Goal: Information Seeking & Learning: Learn about a topic

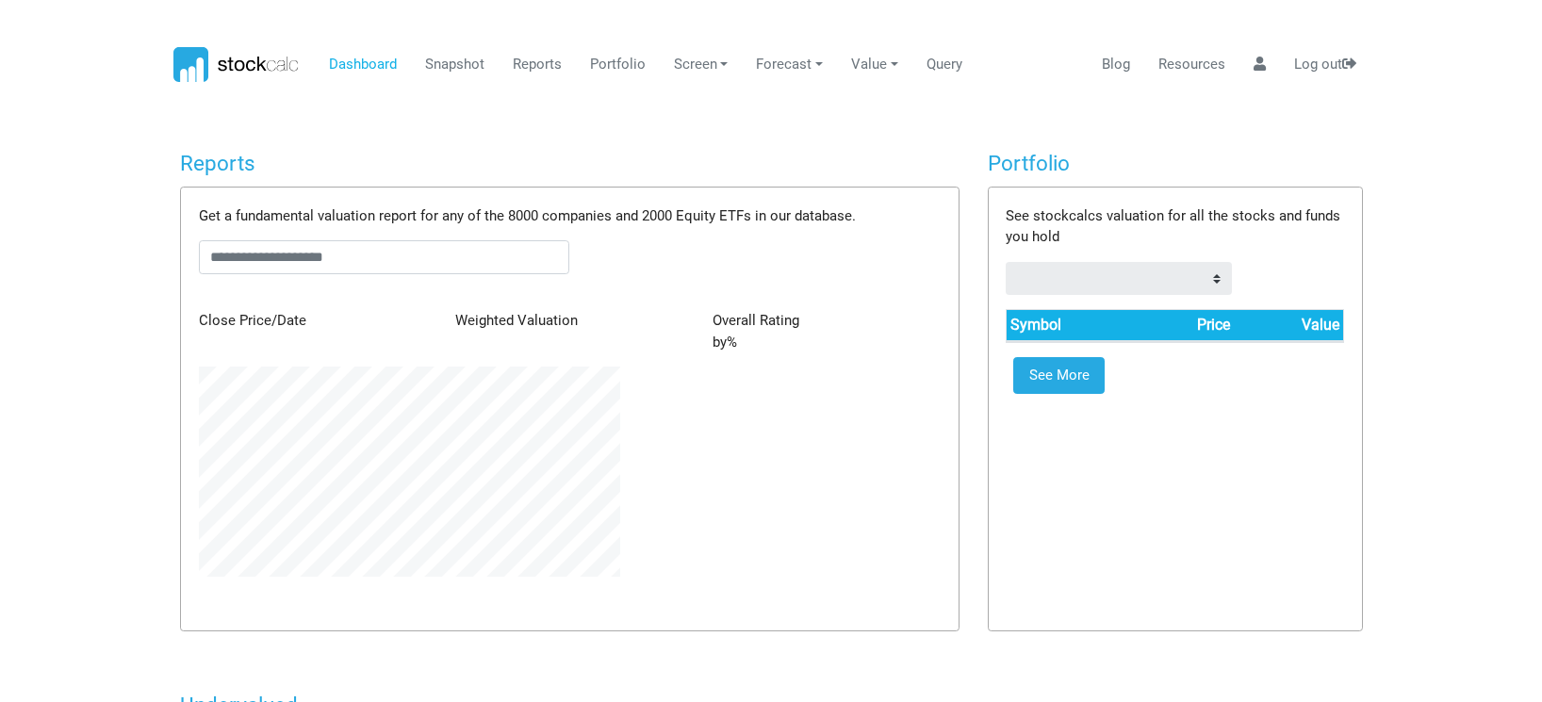
scroll to position [210, 449]
click at [535, 61] on link "Reports" at bounding box center [529, 65] width 63 height 36
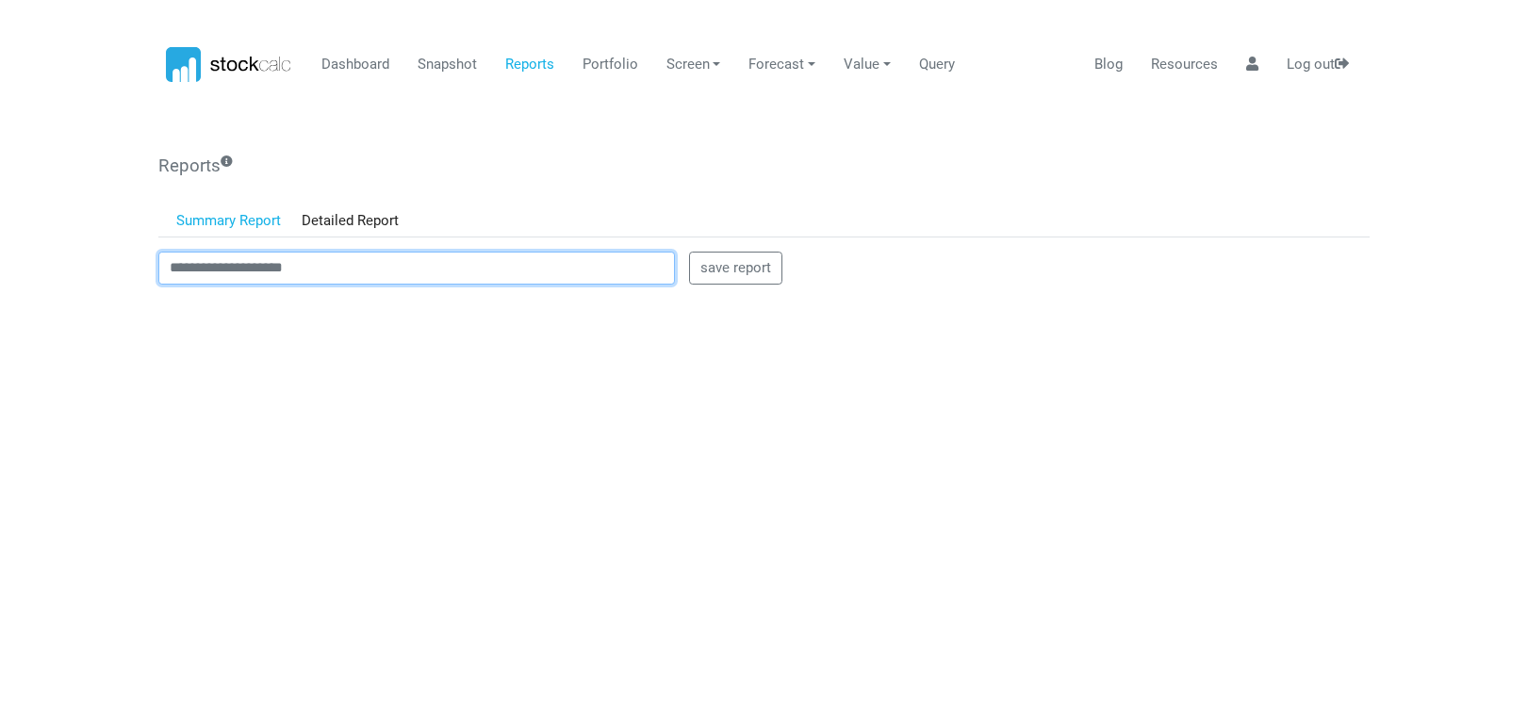
click at [350, 271] on input "text" at bounding box center [416, 269] width 517 height 34
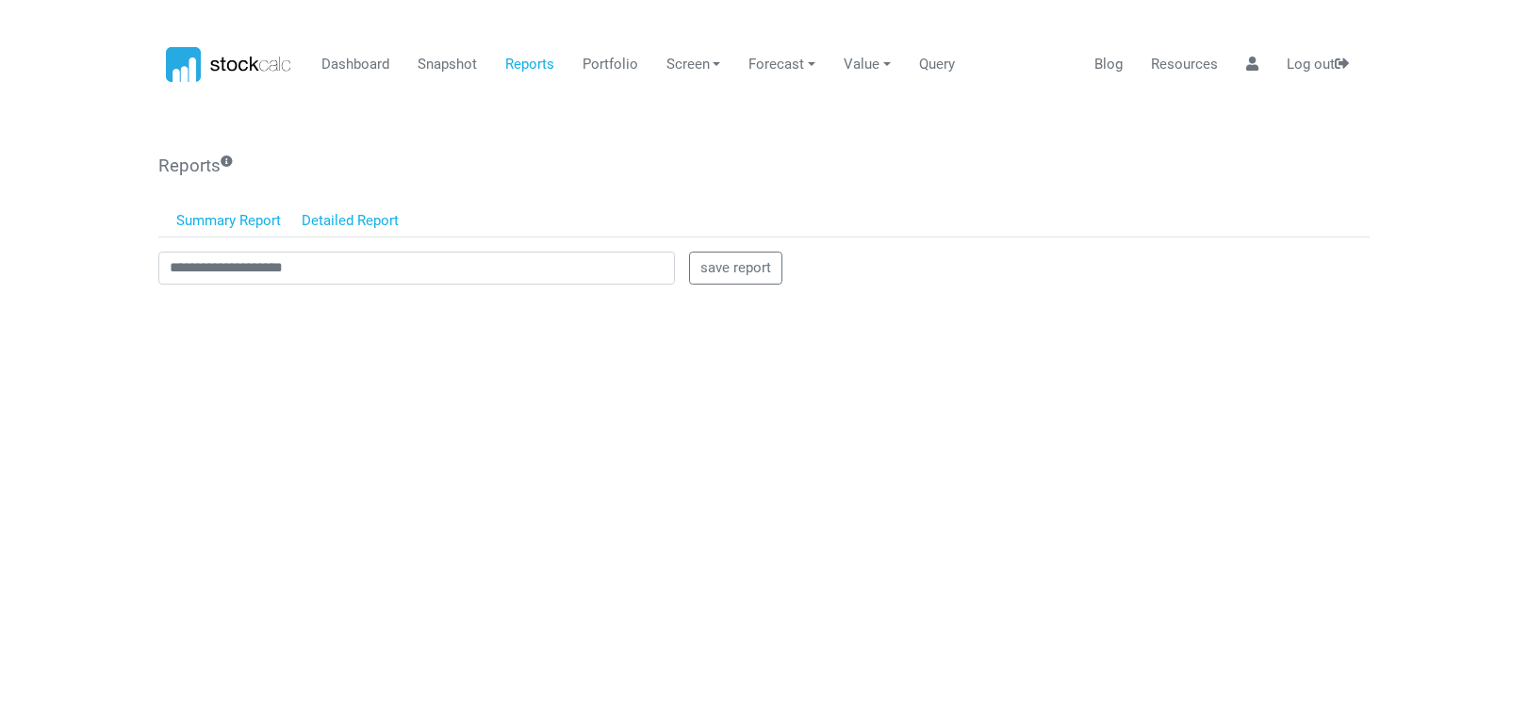
click at [349, 214] on link "Detailed Report" at bounding box center [350, 222] width 119 height 32
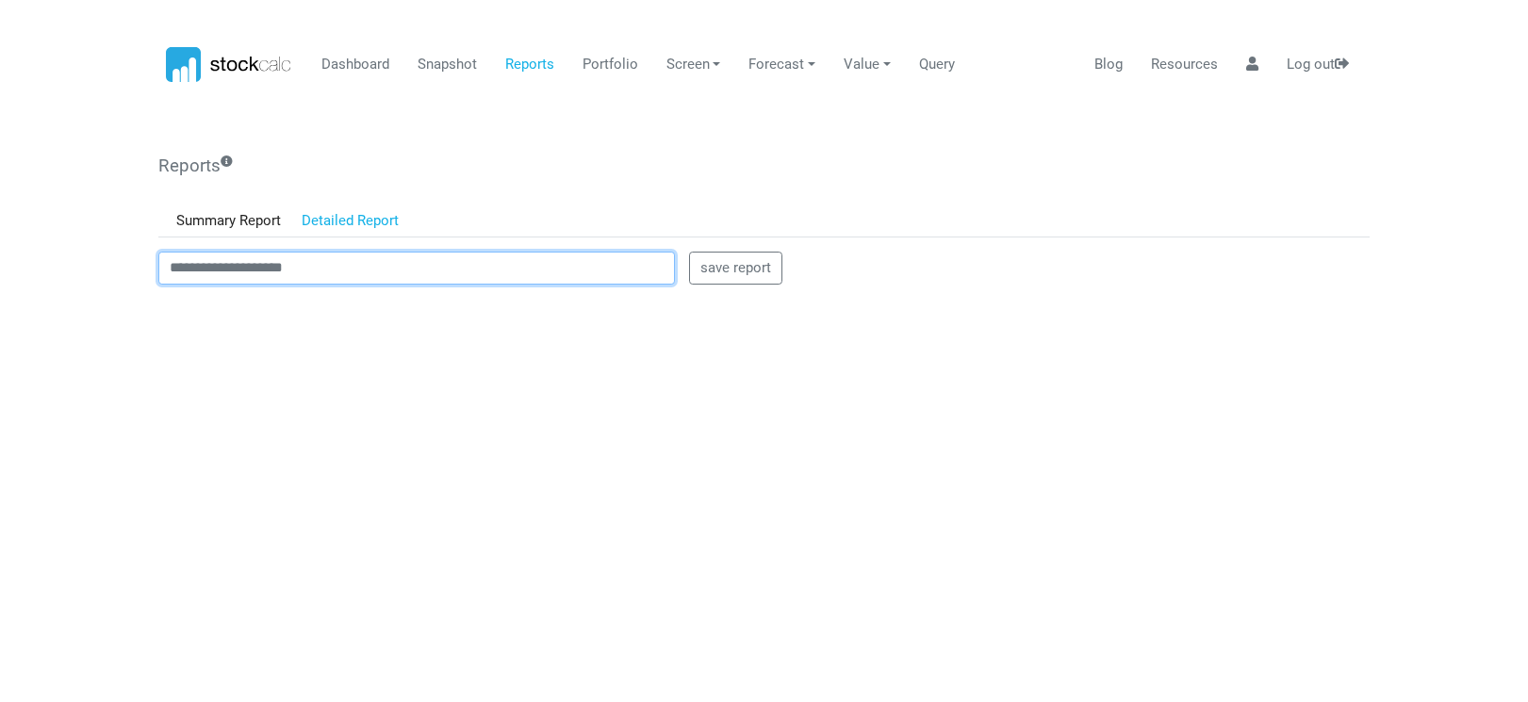
drag, startPoint x: 342, startPoint y: 271, endPoint x: 172, endPoint y: 270, distance: 170.6
click at [172, 270] on input "text" at bounding box center [416, 269] width 517 height 34
click at [220, 274] on input "***" at bounding box center [416, 269] width 517 height 34
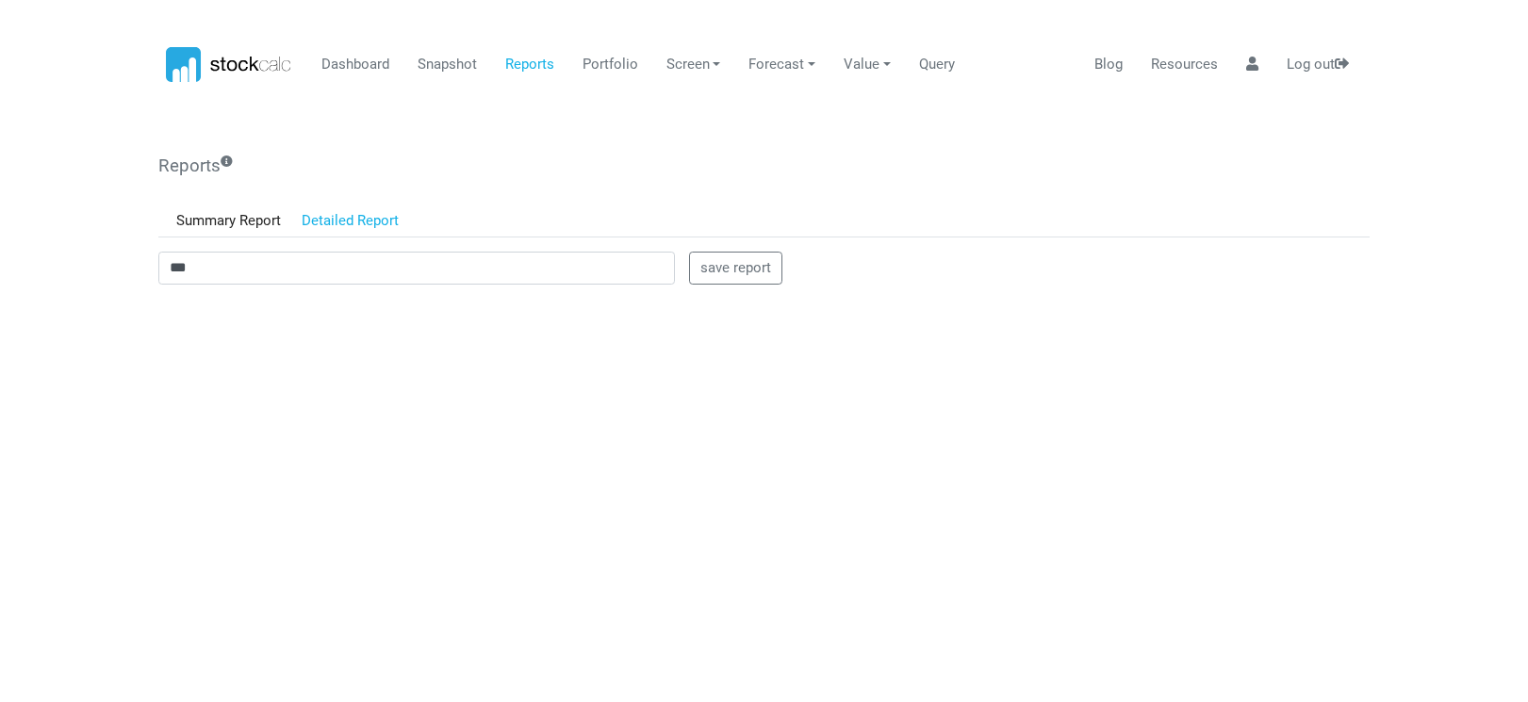
click at [375, 220] on link "Detailed Report" at bounding box center [350, 222] width 119 height 32
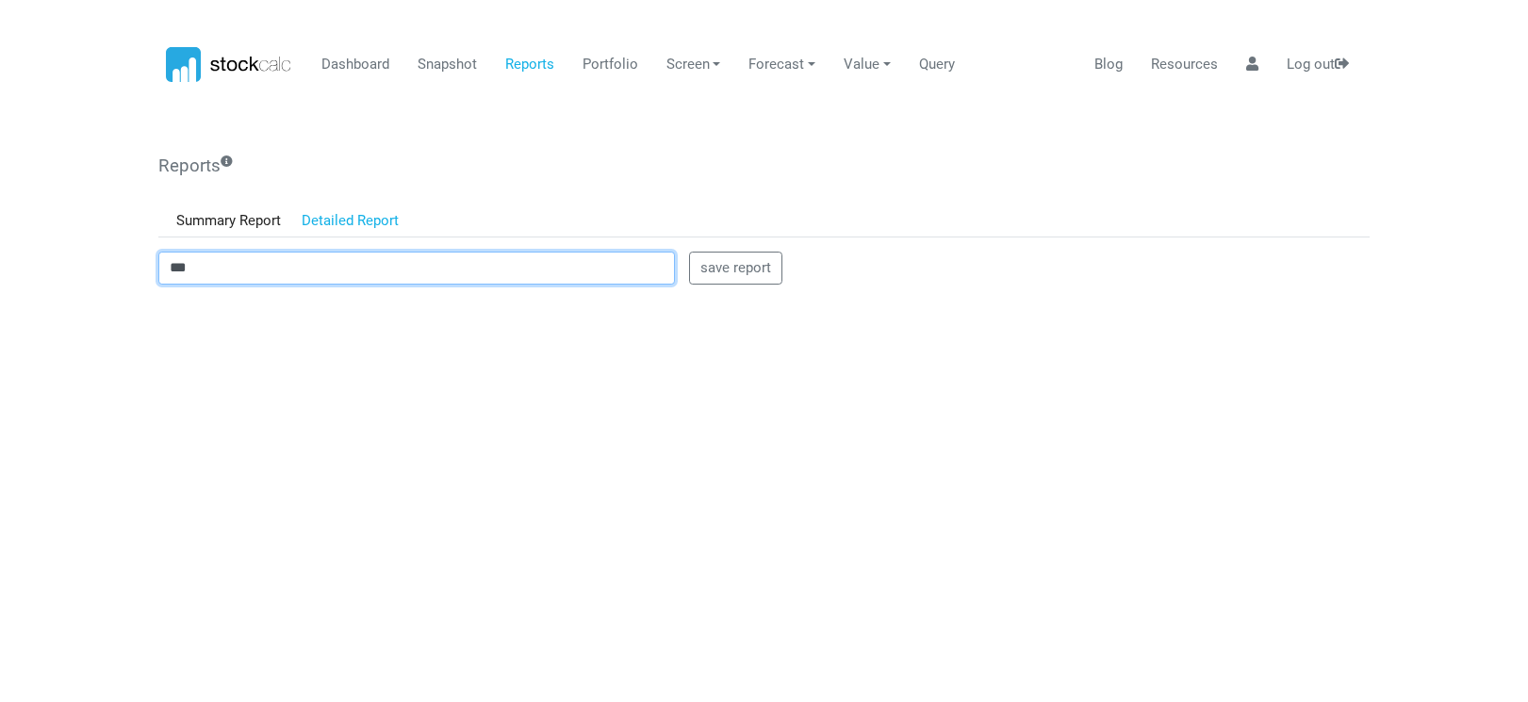
click at [258, 269] on input "***" at bounding box center [416, 269] width 517 height 34
drag, startPoint x: 258, startPoint y: 269, endPoint x: 140, endPoint y: 272, distance: 117.9
click at [140, 272] on body "Dashboard Snapshot Reports Portfolio Screen Stock Screener Sector ETF Industry …" at bounding box center [764, 351] width 1528 height 702
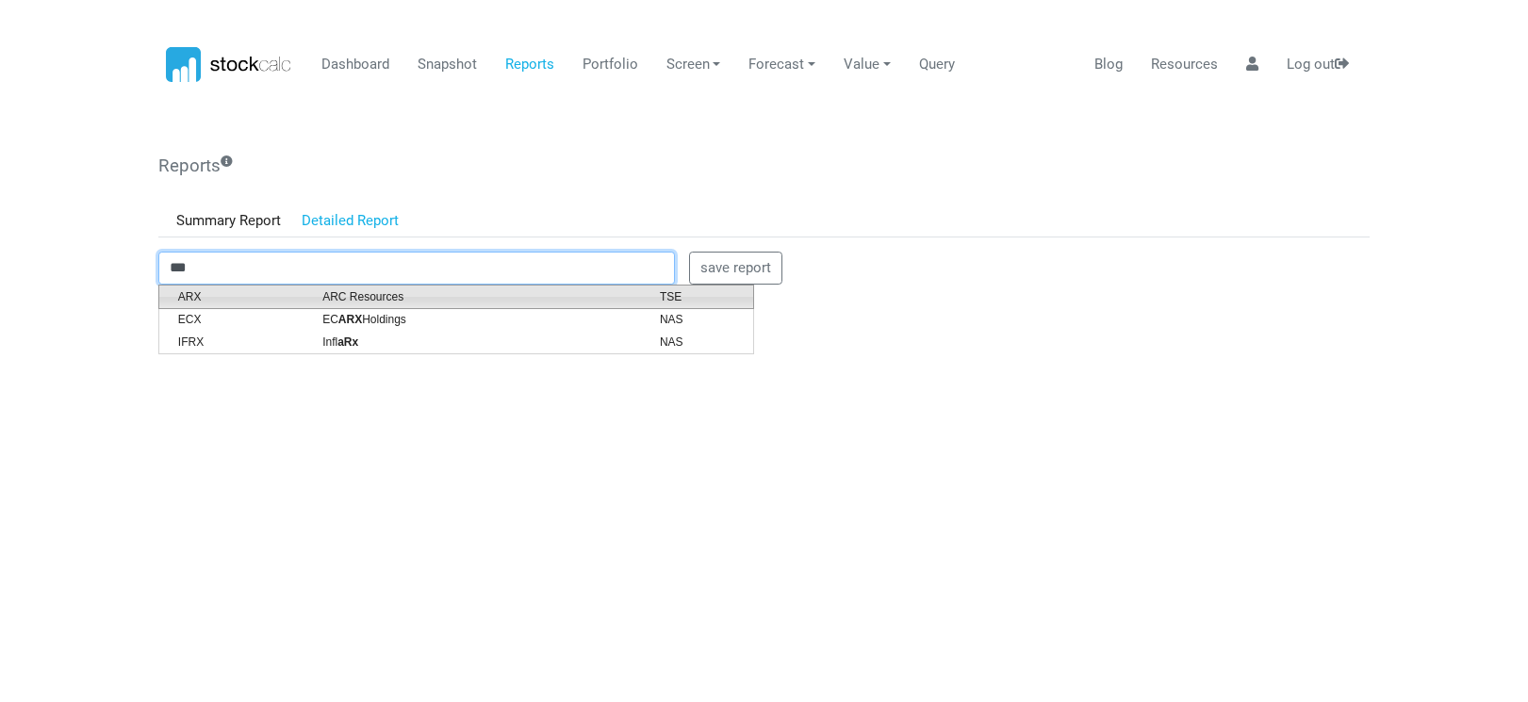
click at [387, 300] on span "ARC Resources" at bounding box center [476, 296] width 337 height 17
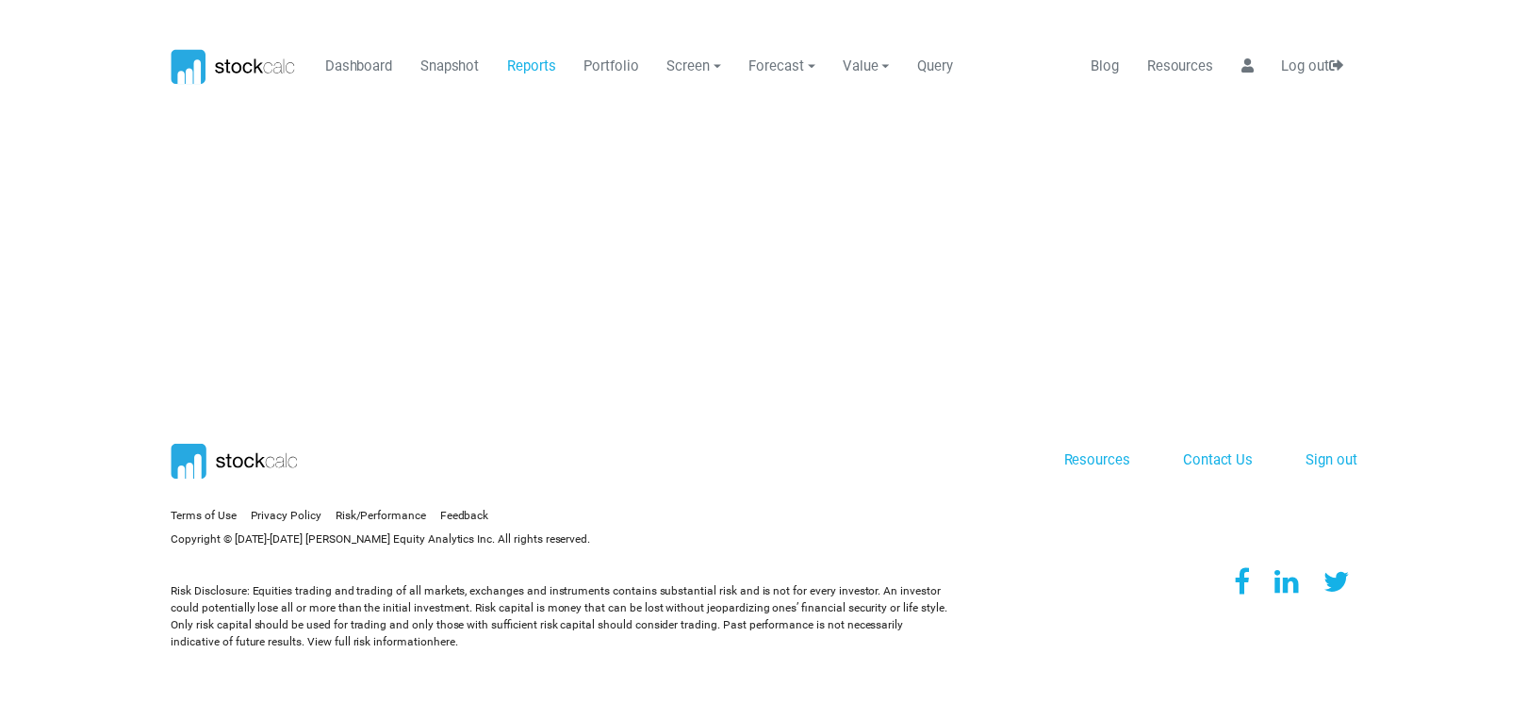
scroll to position [0, 0]
drag, startPoint x: 534, startPoint y: 60, endPoint x: 525, endPoint y: 72, distance: 14.1
click at [534, 62] on link "Reports" at bounding box center [536, 65] width 63 height 36
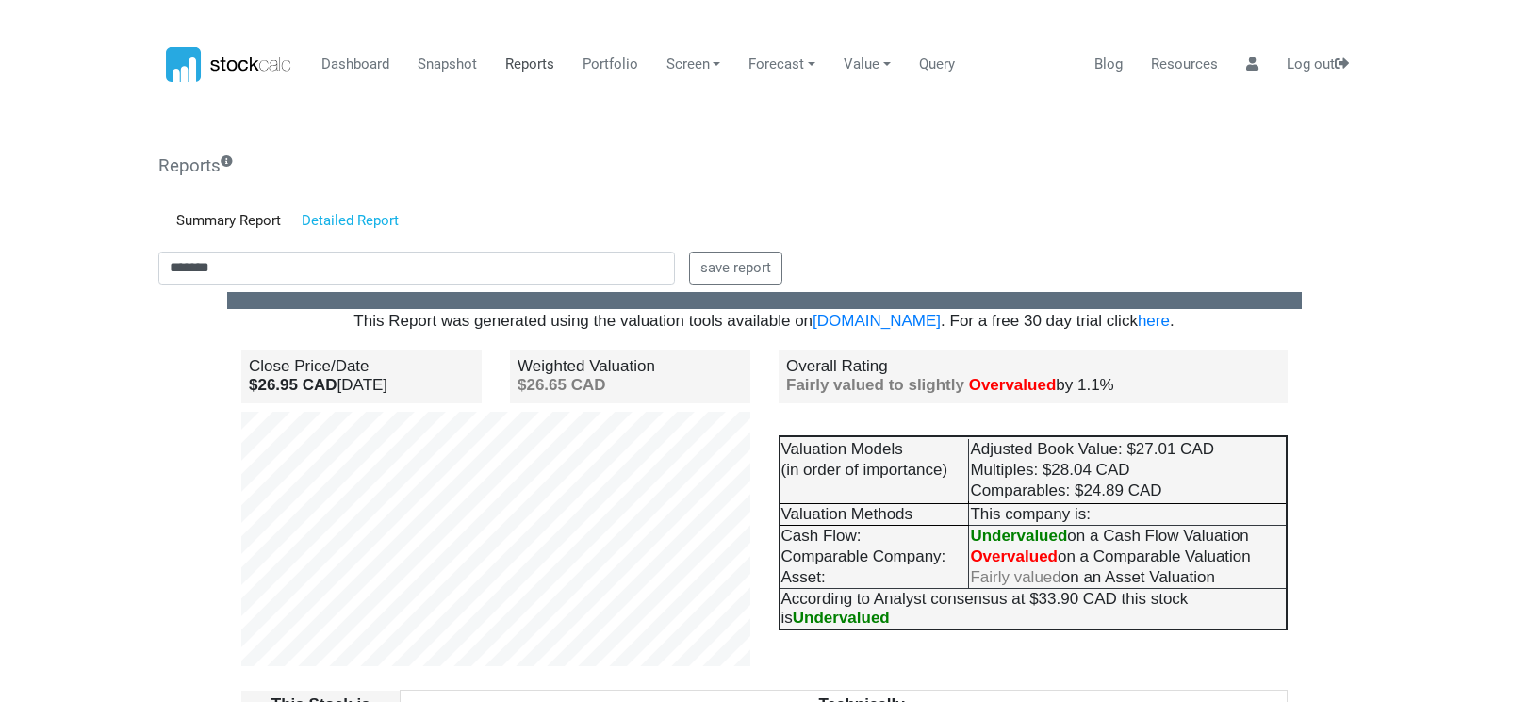
scroll to position [94, 0]
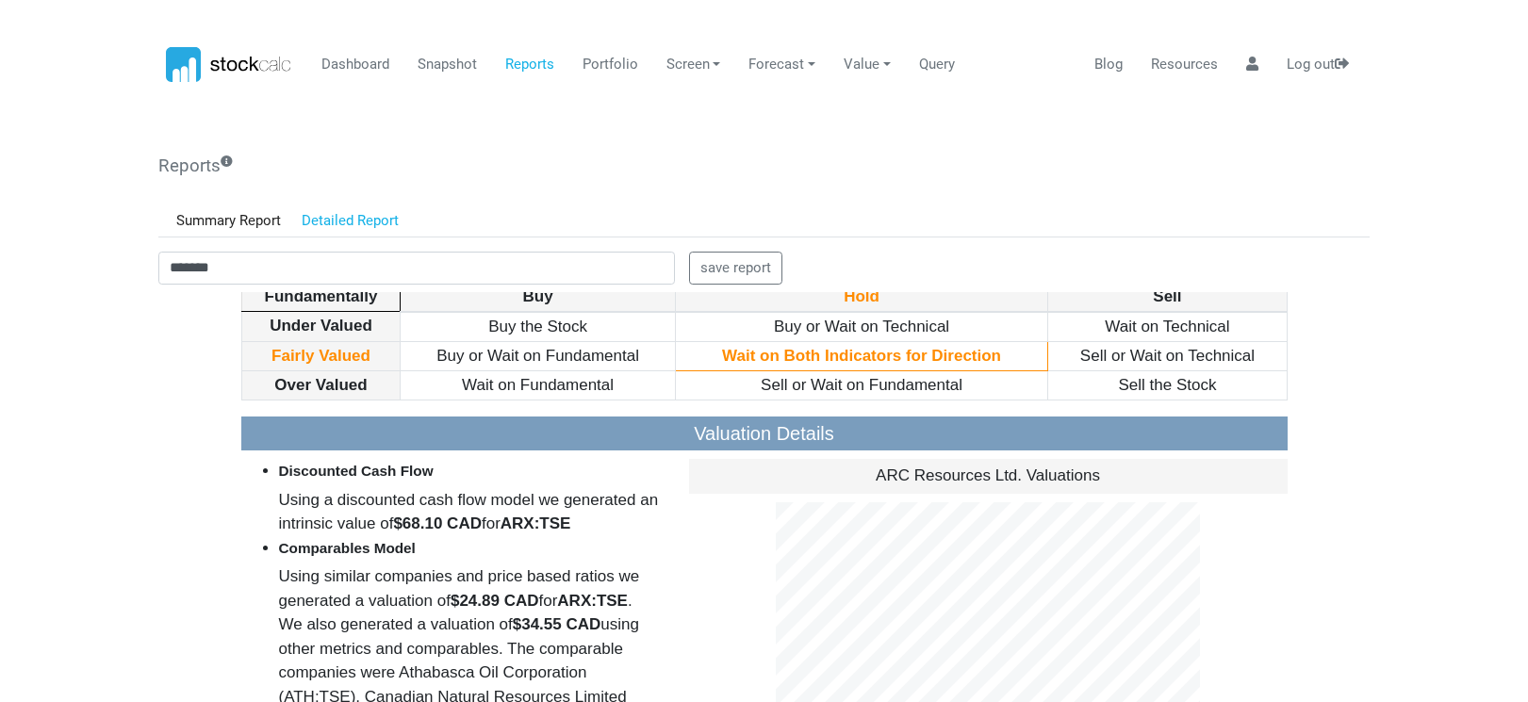
click at [526, 450] on h3 "Valuation Details" at bounding box center [764, 433] width 1046 height 34
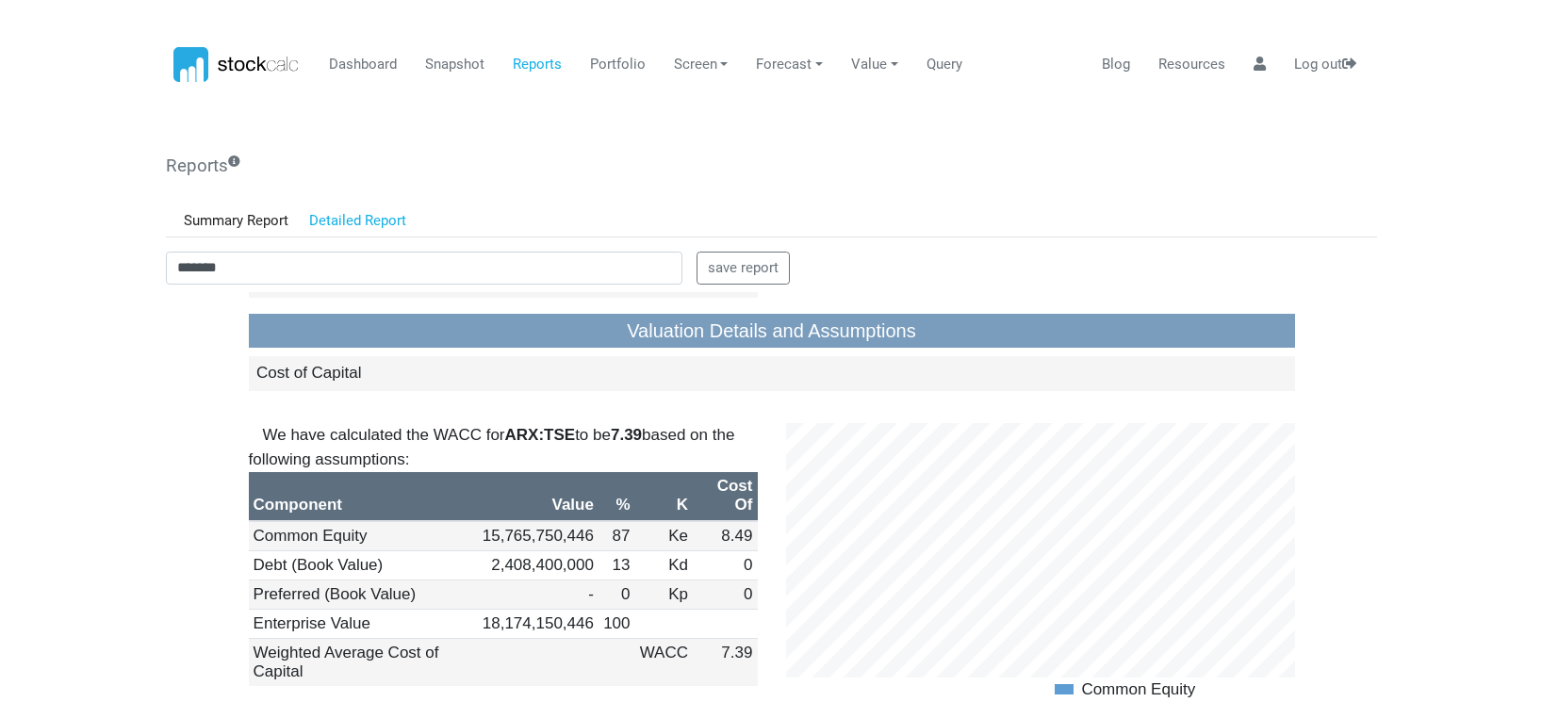
scroll to position [1791, 0]
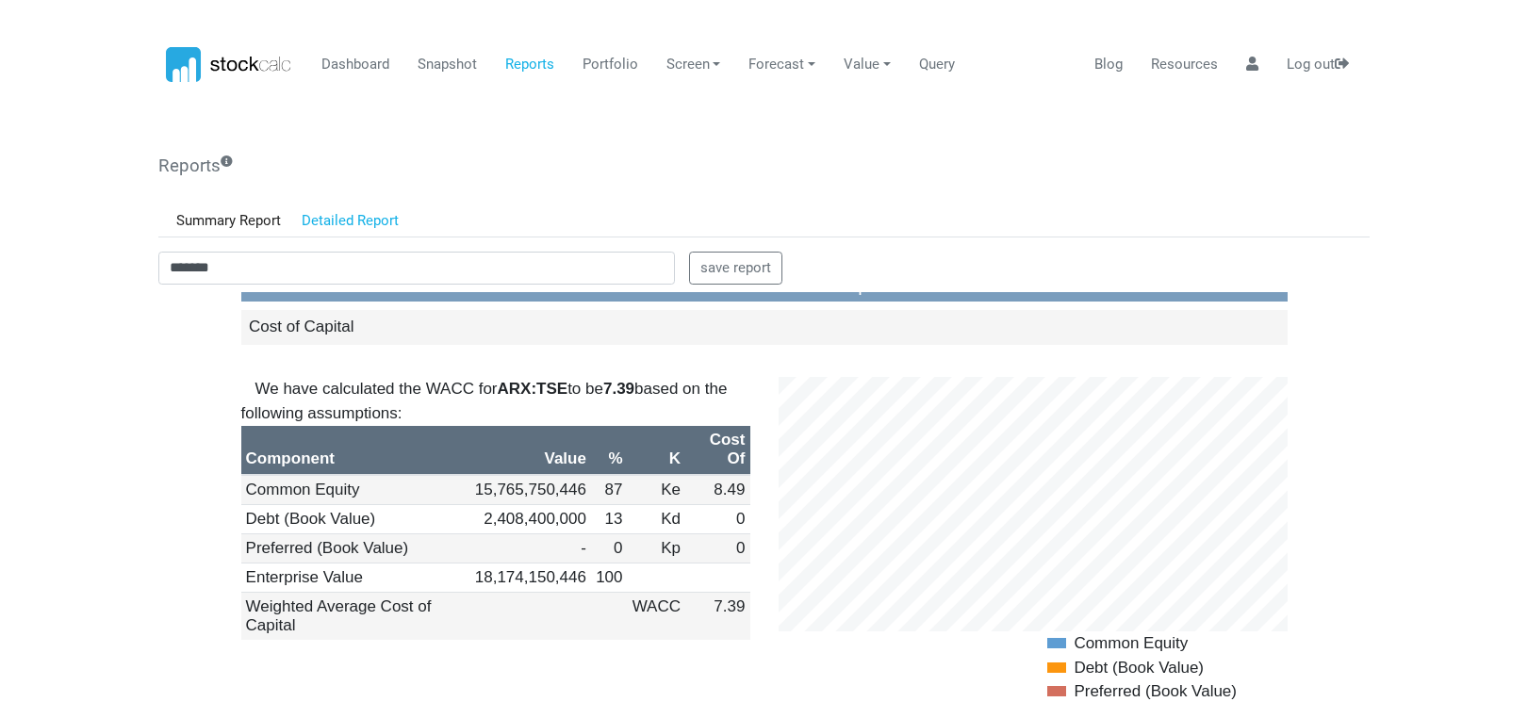
click at [107, 215] on body "Dashboard Snapshot Reports Portfolio Screen Stock Screener Sector ETF Industry …" at bounding box center [764, 351] width 1528 height 702
click at [76, 314] on body "Dashboard Snapshot Reports Portfolio Screen Stock Screener Sector ETF Industry …" at bounding box center [764, 351] width 1528 height 702
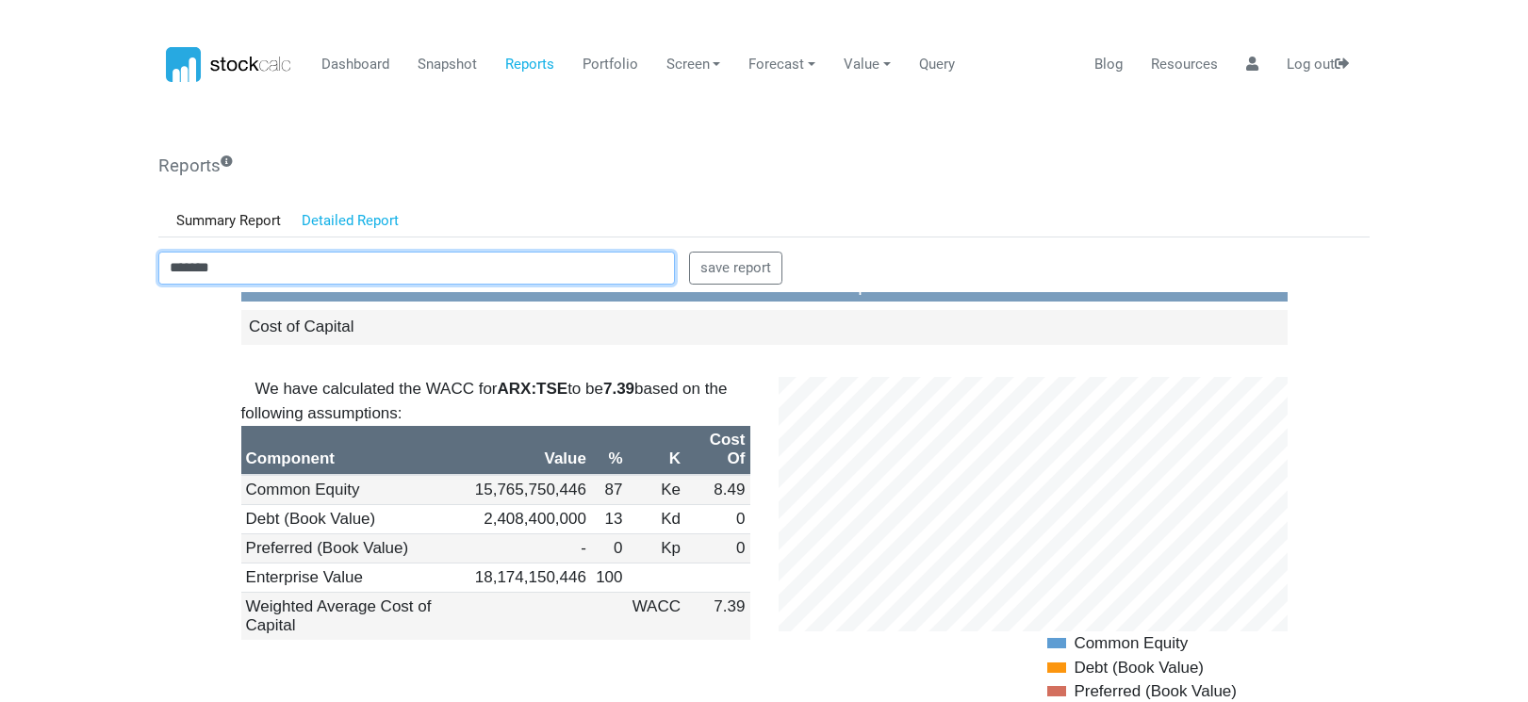
drag, startPoint x: 233, startPoint y: 271, endPoint x: 84, endPoint y: 271, distance: 148.9
click at [84, 271] on body "Dashboard Snapshot Reports Portfolio Screen Stock Screener Sector ETF Industry …" at bounding box center [764, 351] width 1528 height 702
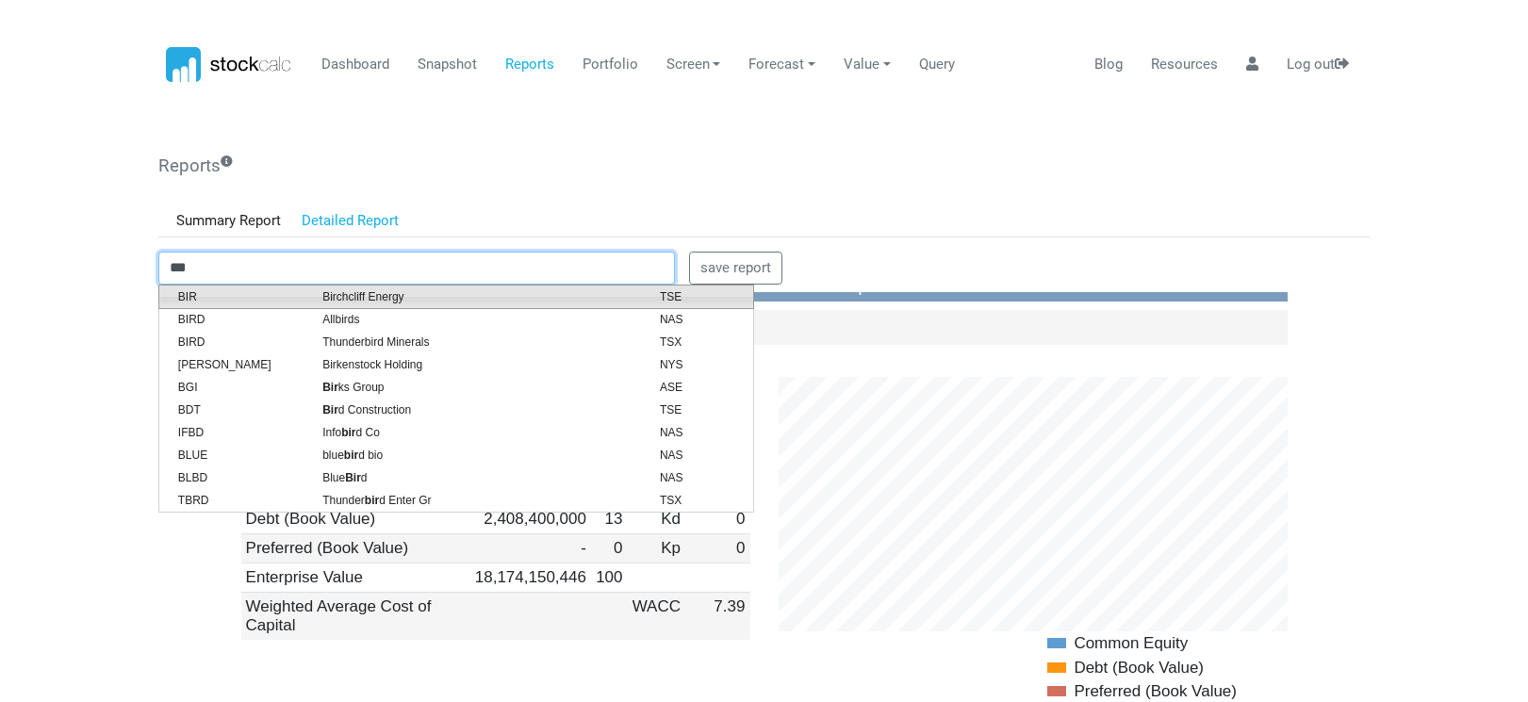
click at [349, 300] on span "Birchcliff Energy" at bounding box center [476, 296] width 337 height 17
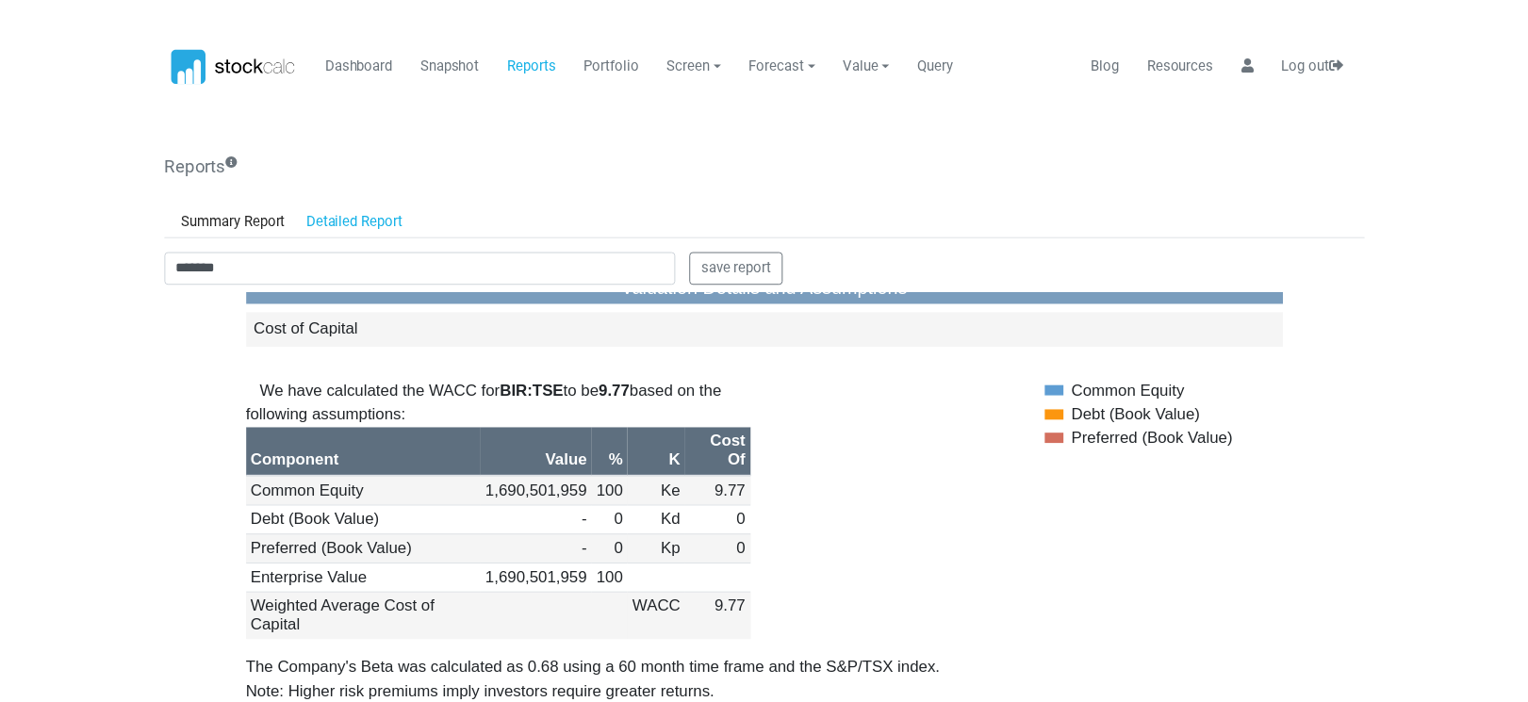
scroll to position [0, 0]
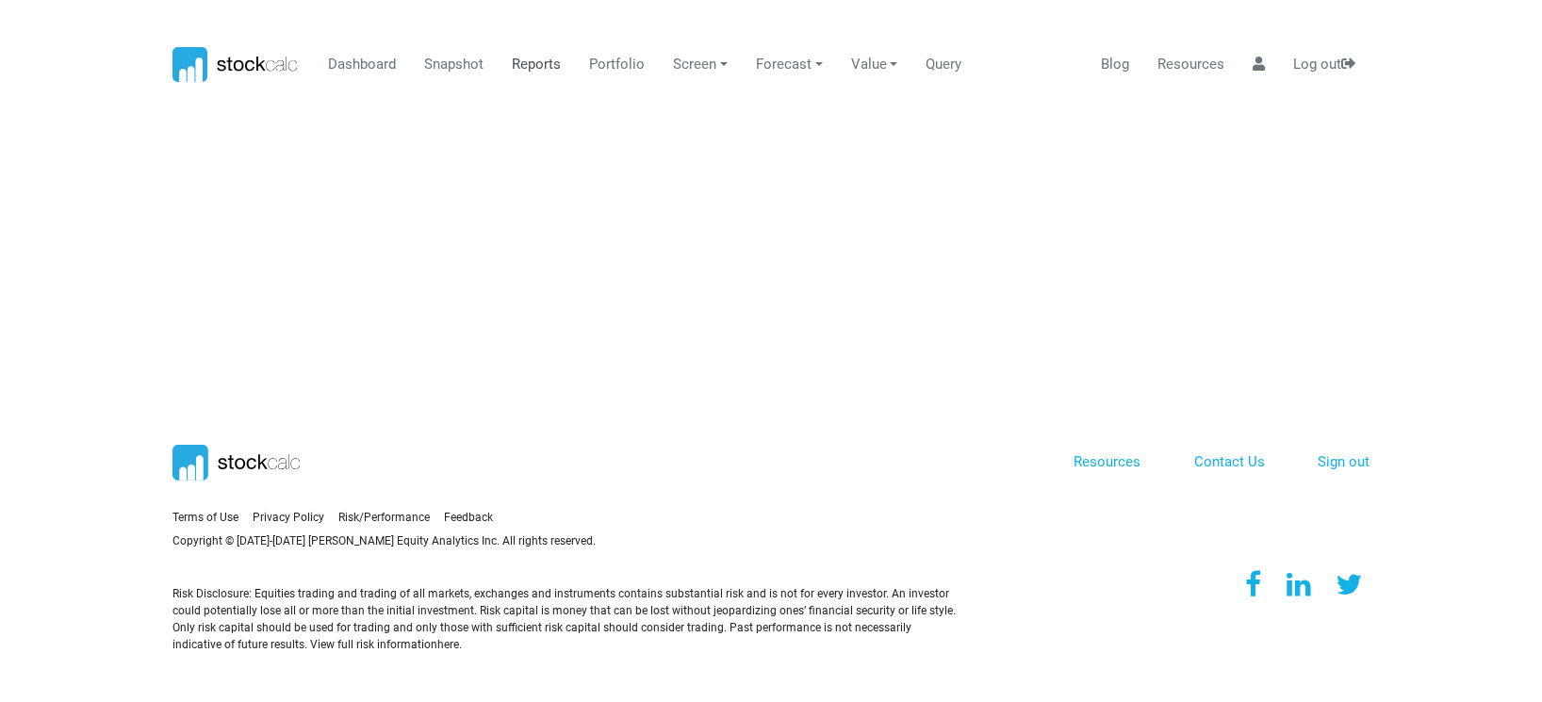
click at [541, 65] on link "Reports" at bounding box center [536, 65] width 63 height 36
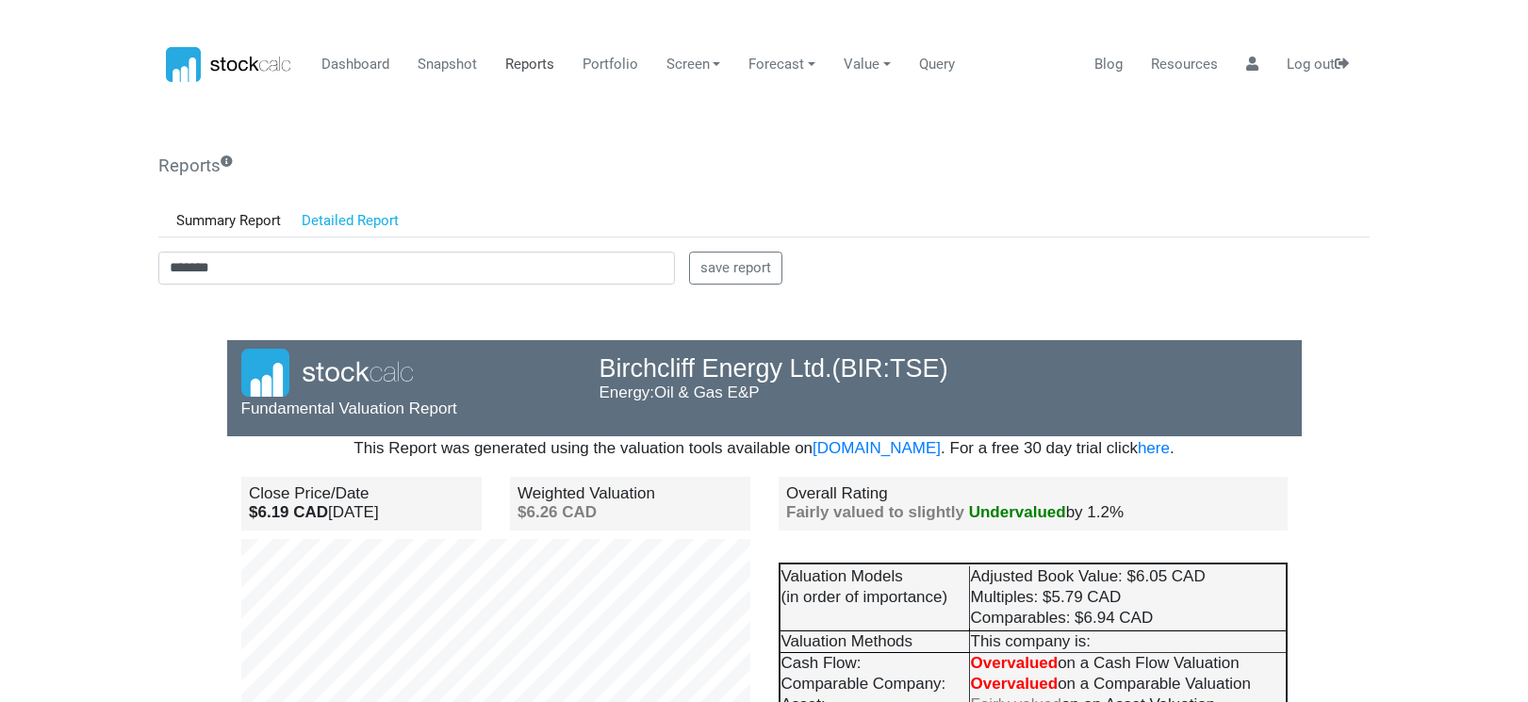
scroll to position [165, 358]
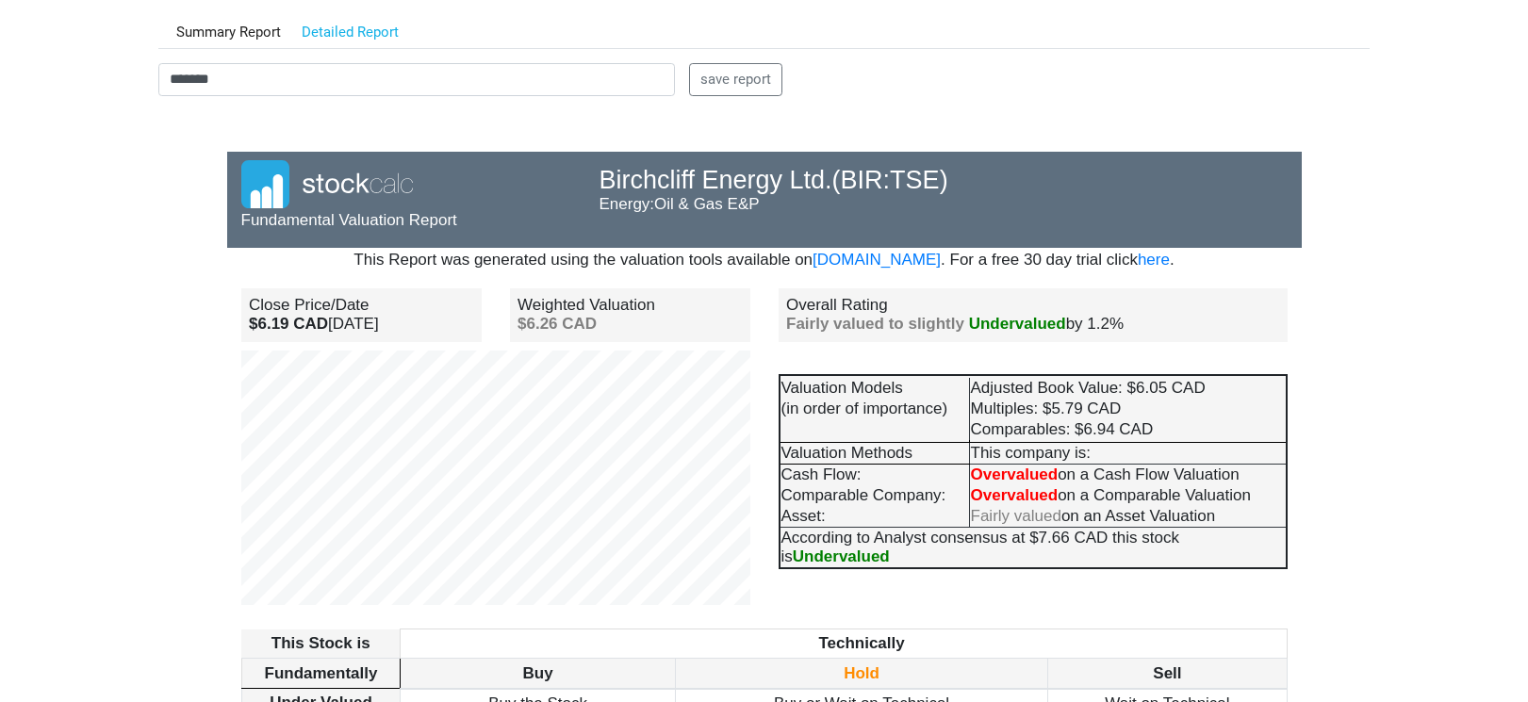
click at [76, 373] on body "Dashboard Snapshot Reports Portfolio Screen Stock Screener Sector ETF Industry …" at bounding box center [764, 162] width 1528 height 702
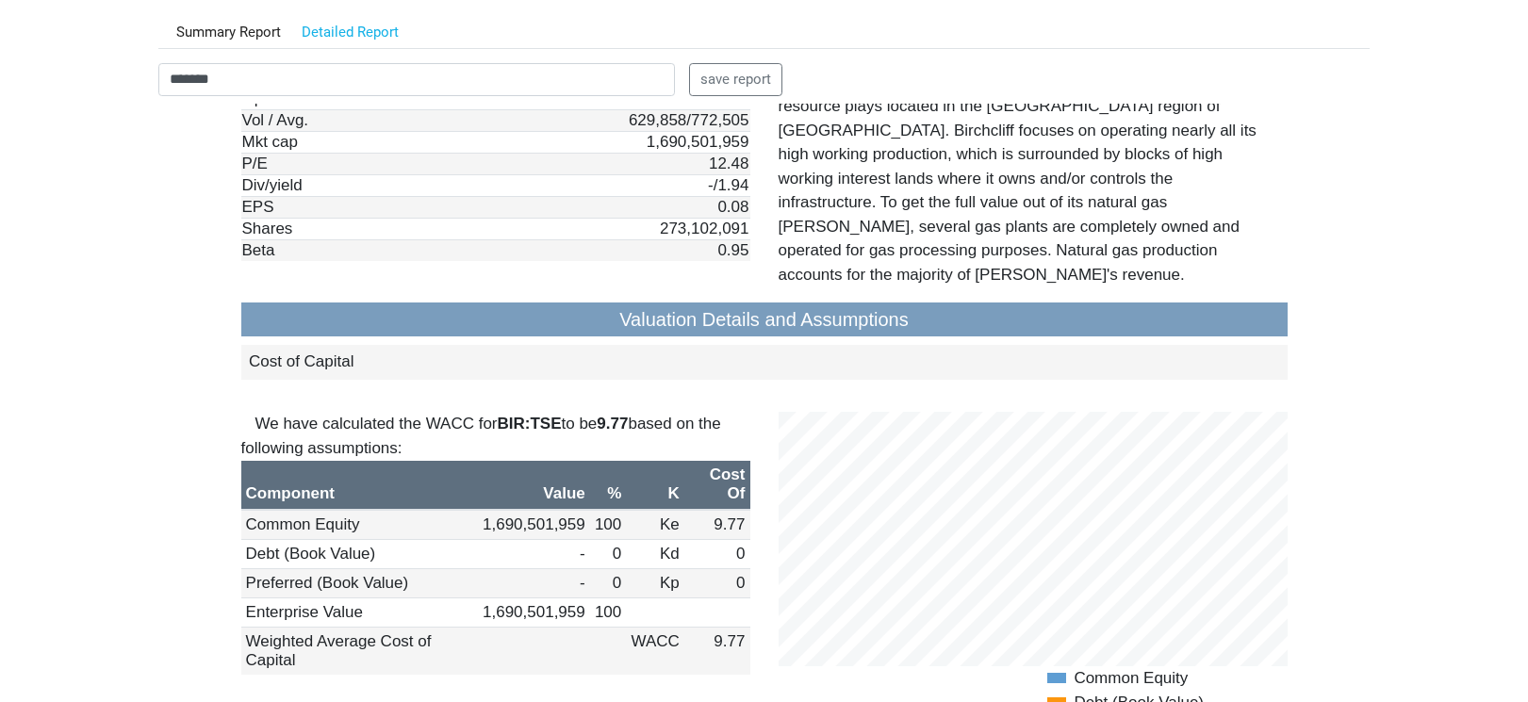
scroll to position [1603, 0]
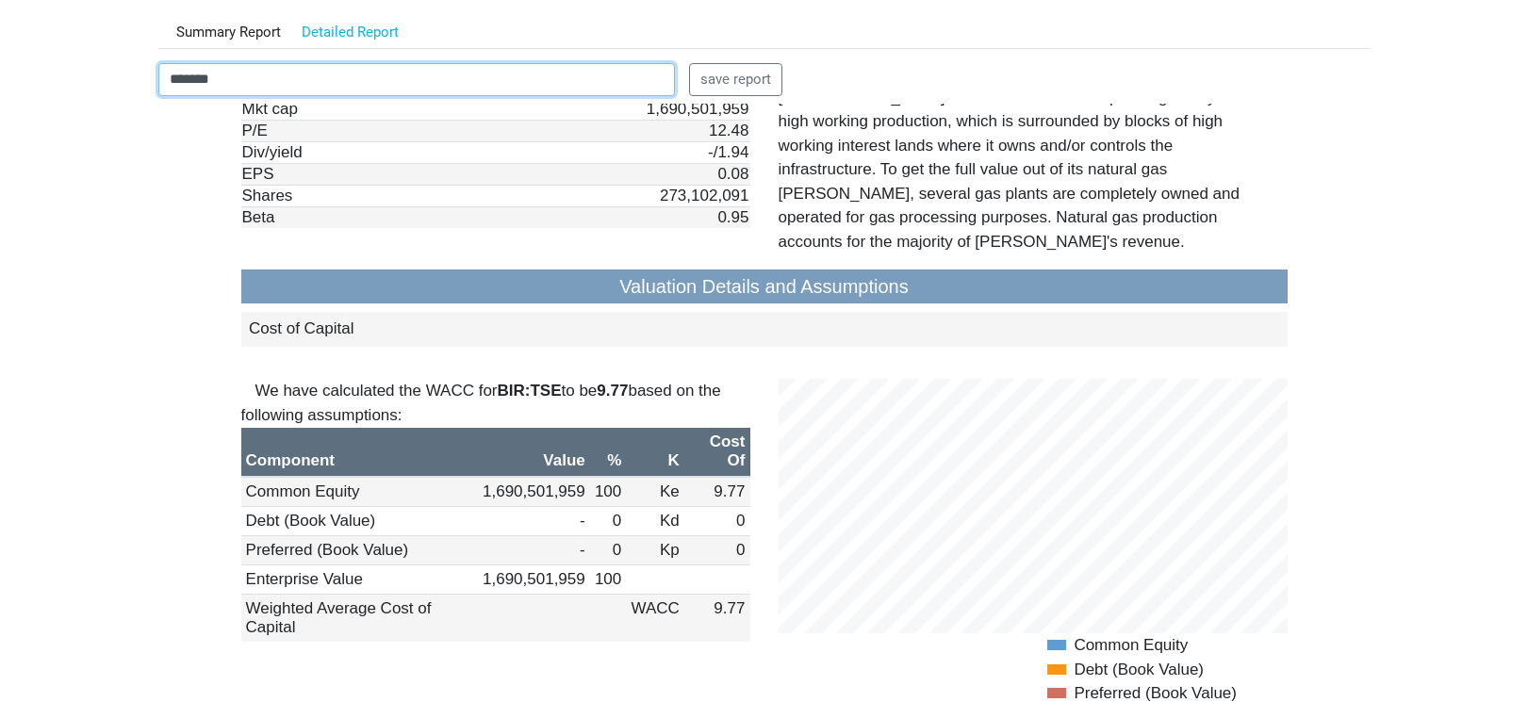
drag, startPoint x: 260, startPoint y: 90, endPoint x: 100, endPoint y: 90, distance: 160.3
click at [100, 90] on body "Dashboard Snapshot Reports Portfolio Screen Stock Screener Sector ETF Industry …" at bounding box center [764, 162] width 1528 height 702
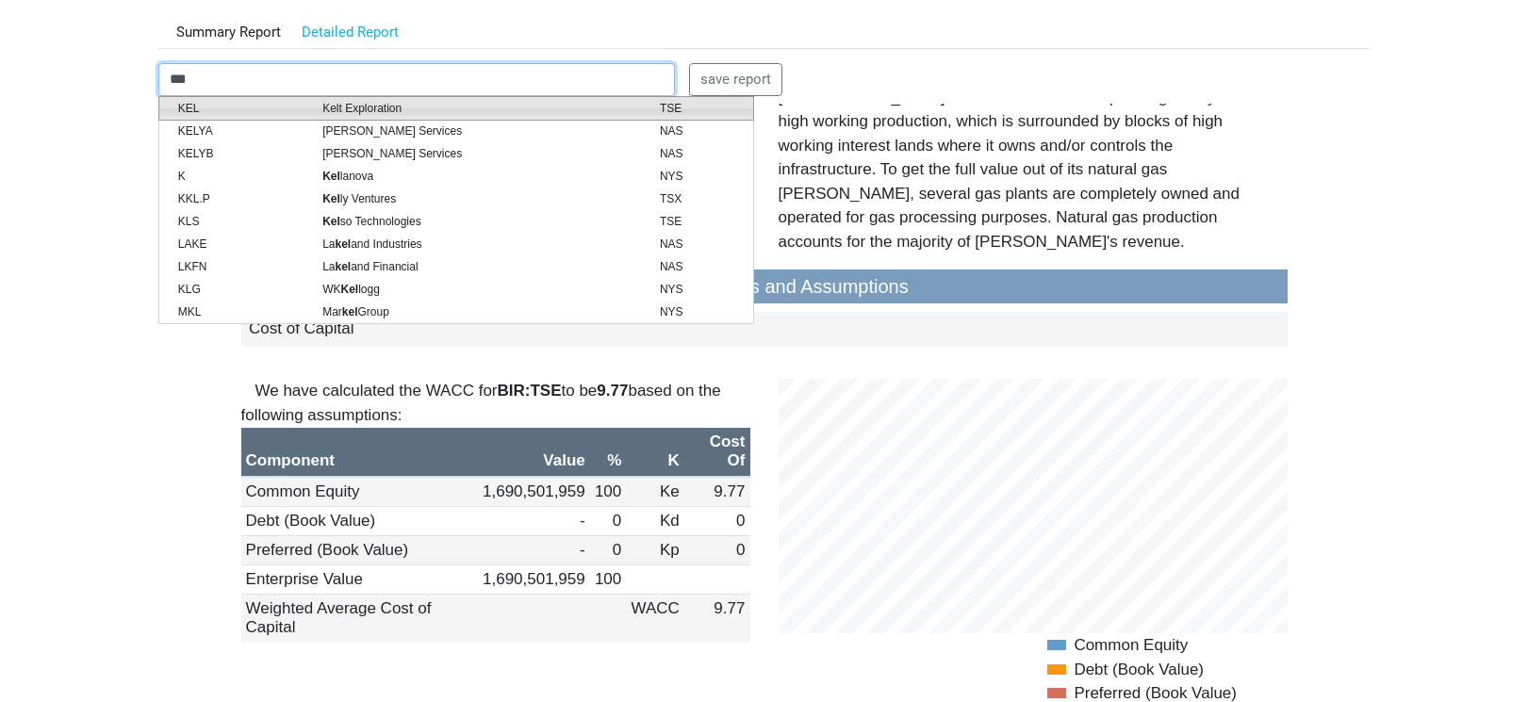
click at [336, 107] on span "Kelt Exploration" at bounding box center [476, 108] width 337 height 17
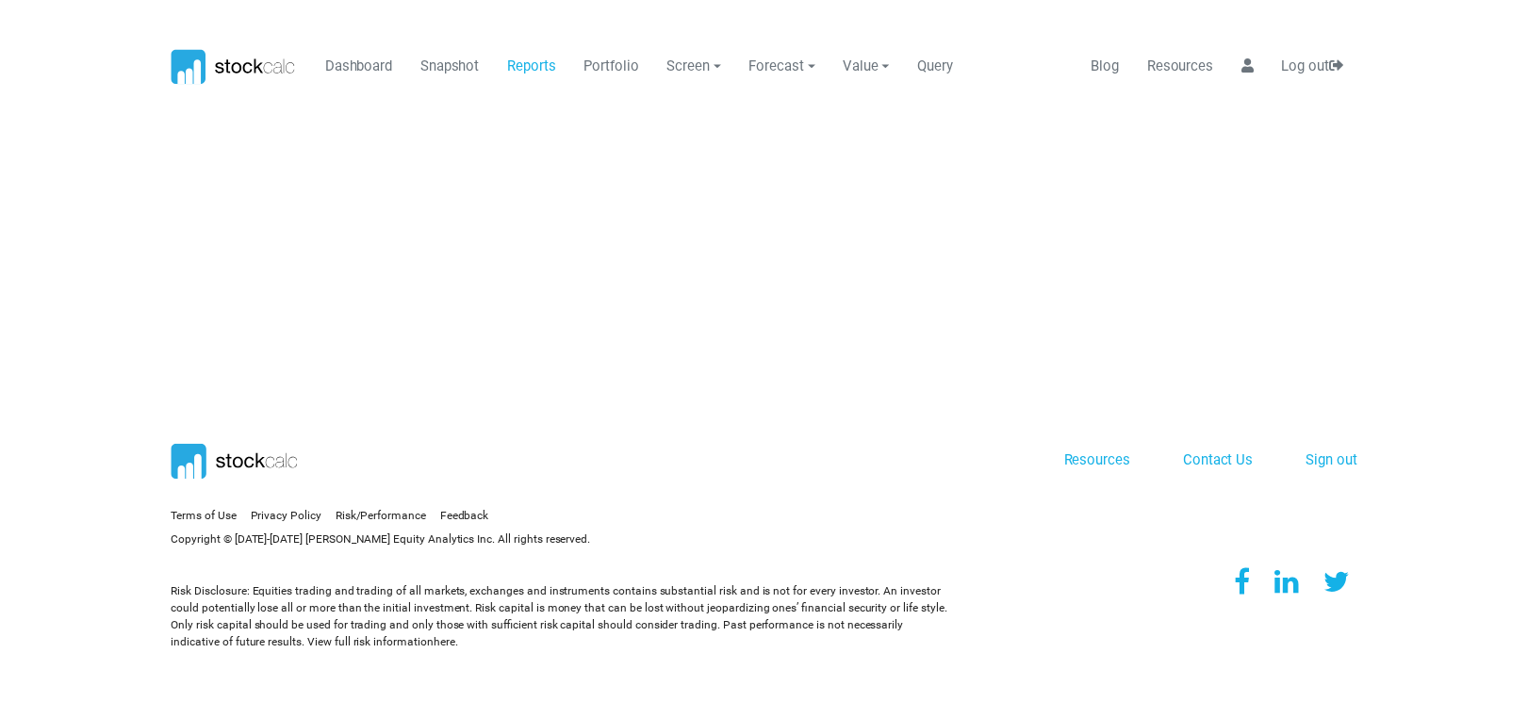
scroll to position [0, 0]
click at [537, 58] on link "Reports" at bounding box center [536, 65] width 63 height 36
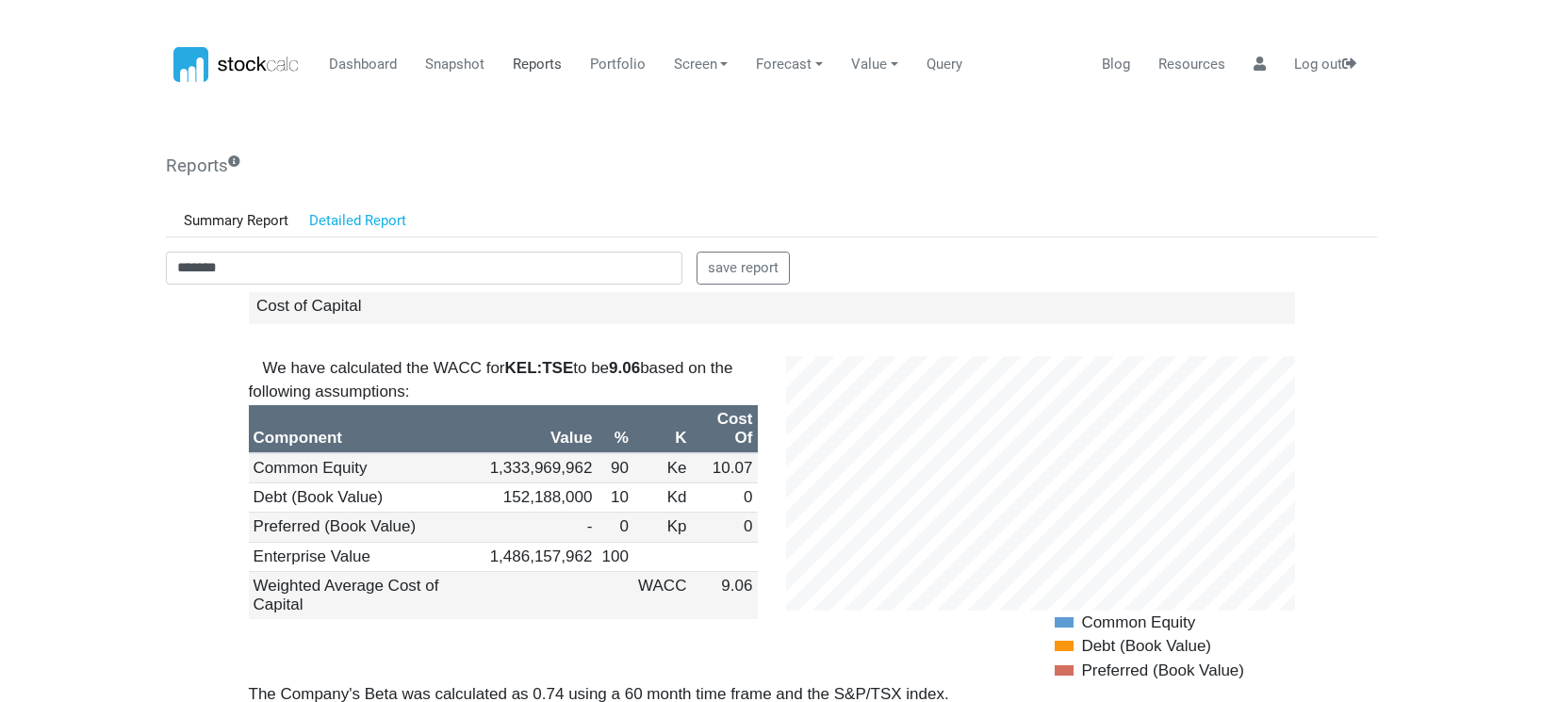
scroll to position [1791, 0]
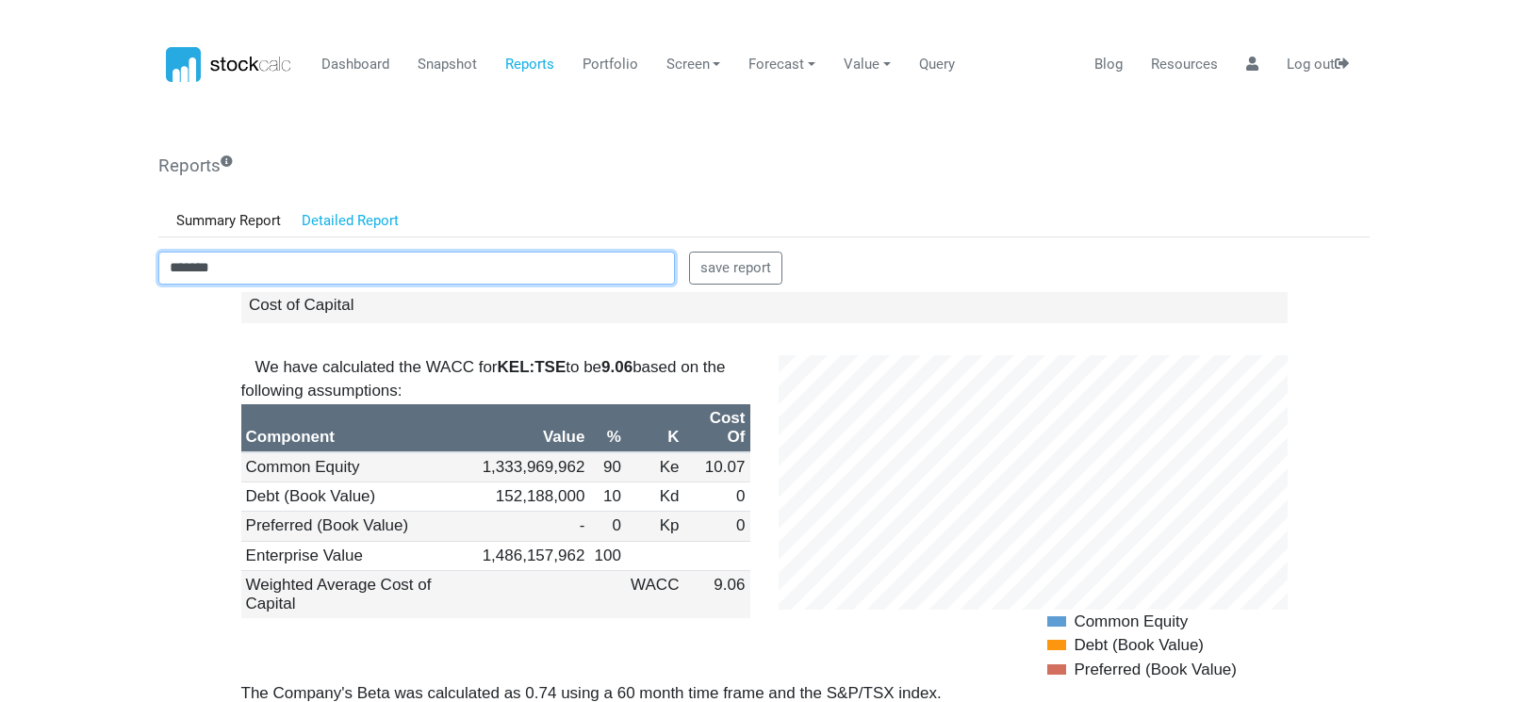
drag, startPoint x: 271, startPoint y: 270, endPoint x: 68, endPoint y: 270, distance: 203.6
click at [68, 270] on body "Dashboard Snapshot Reports Portfolio Screen Stock Screener Sector ETF Industry …" at bounding box center [764, 351] width 1528 height 702
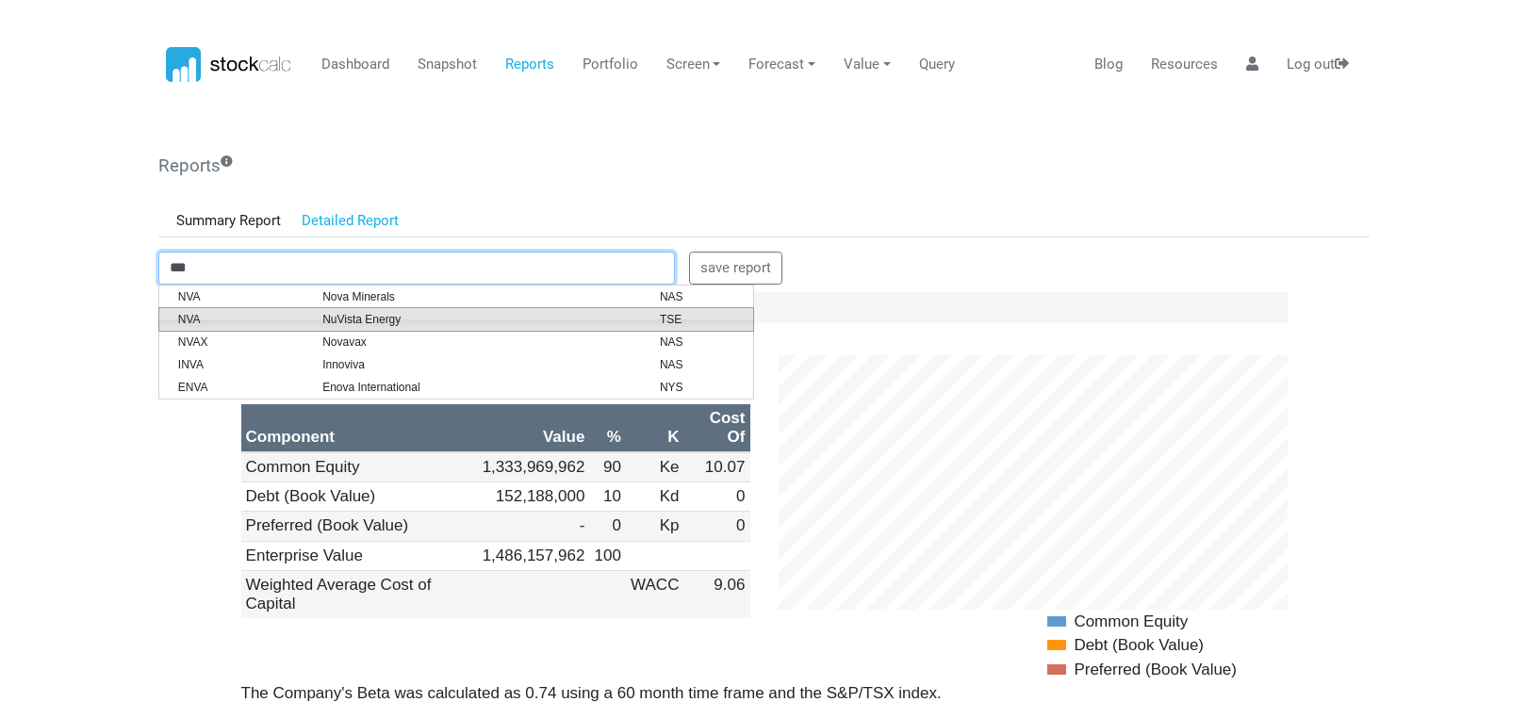
click at [385, 318] on span "NuVista Energy" at bounding box center [476, 319] width 337 height 17
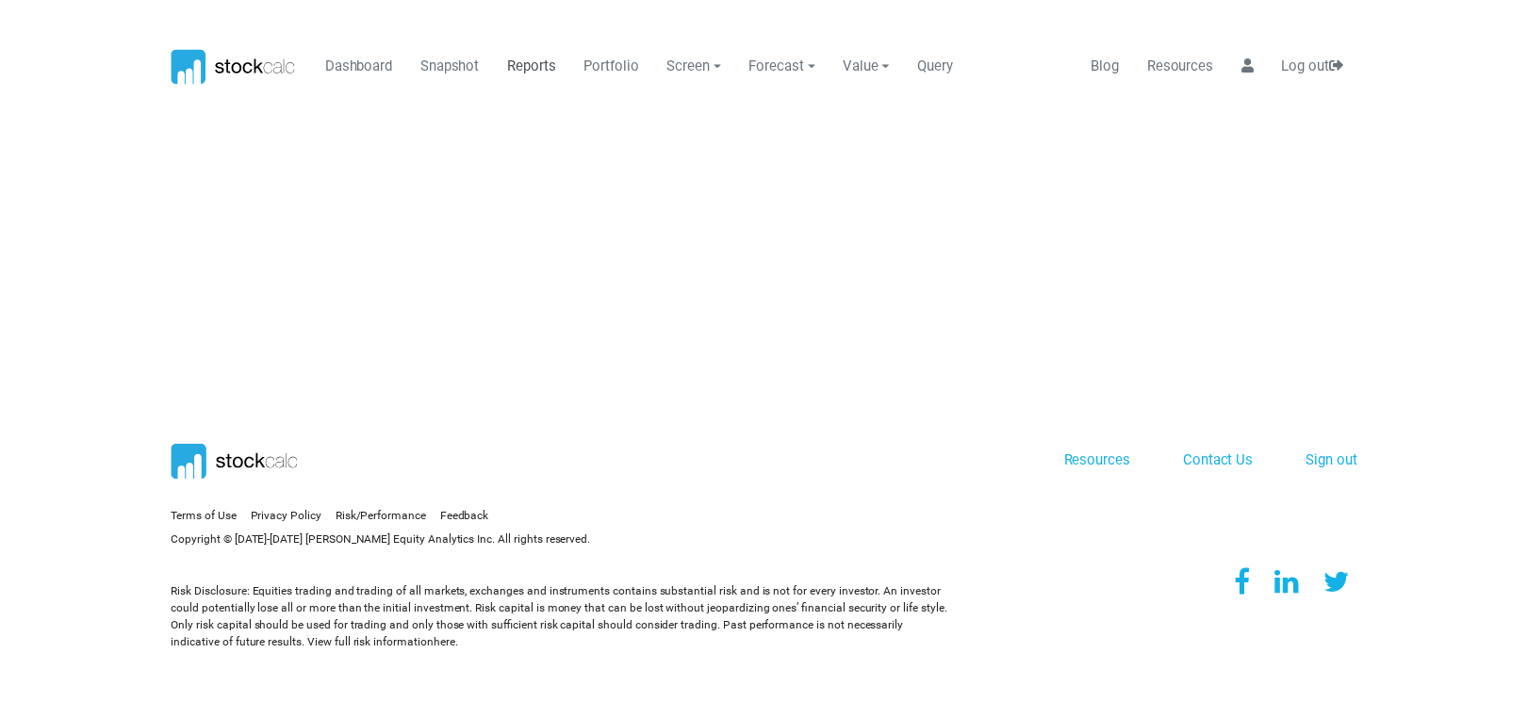
scroll to position [0, 0]
click at [531, 69] on link "Reports" at bounding box center [536, 65] width 63 height 36
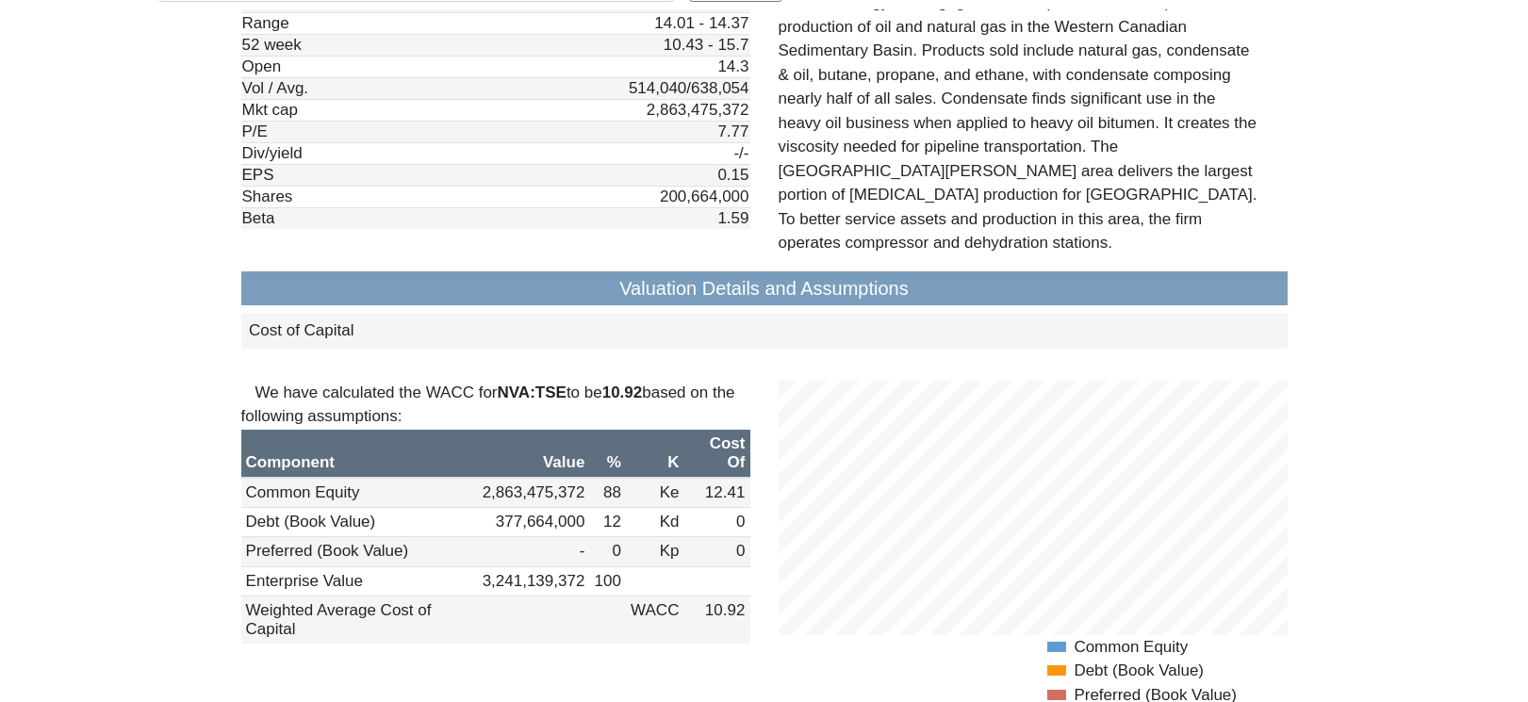
scroll to position [1603, 0]
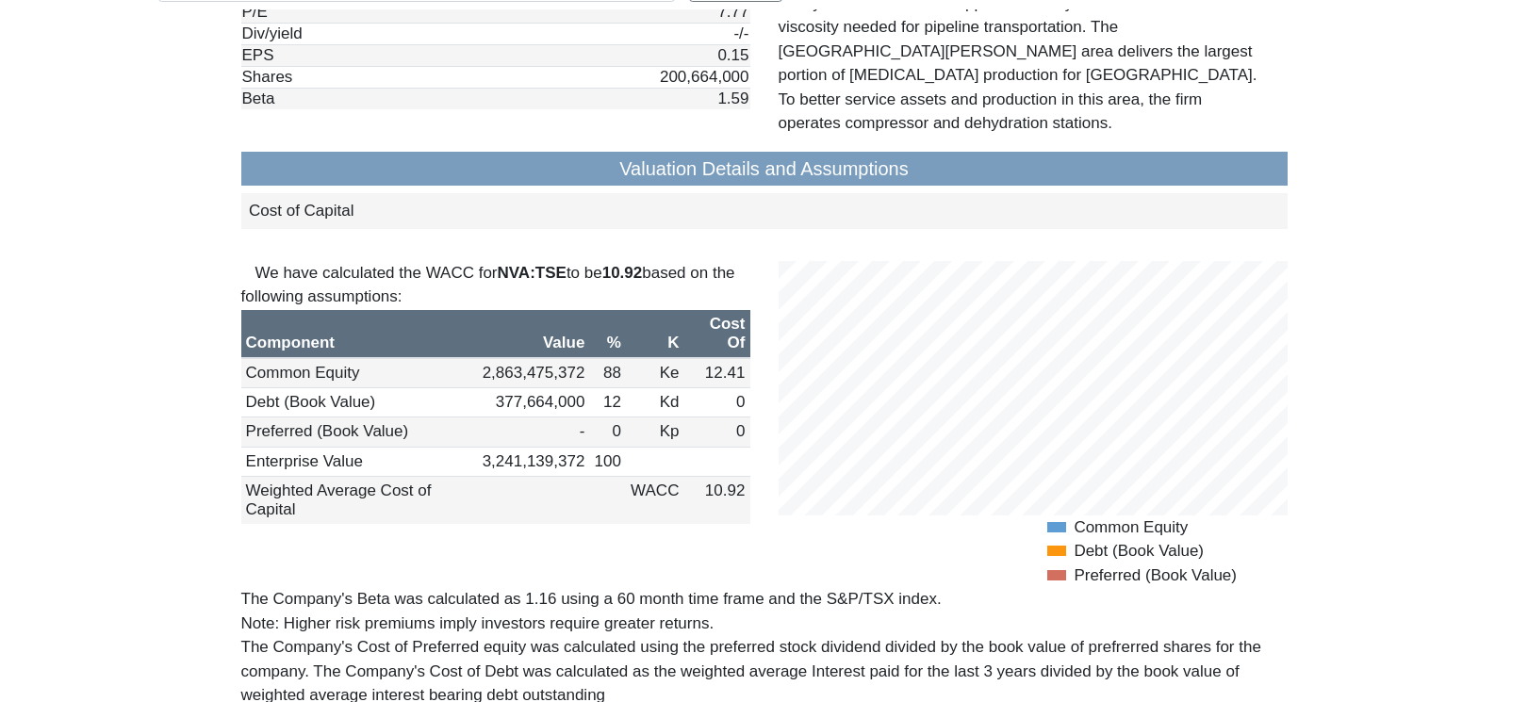
drag, startPoint x: 12, startPoint y: 304, endPoint x: 152, endPoint y: 317, distance: 140.1
click at [152, 317] on div "Reports Get a fundamental valuation report for any of the 8000 companies and 20…" at bounding box center [764, 351] width 1225 height 982
drag, startPoint x: 138, startPoint y: 271, endPoint x: 156, endPoint y: 256, distance: 22.8
click at [139, 271] on body "Dashboard Snapshot Reports Portfolio Screen Stock Screener Sector ETF Industry …" at bounding box center [764, 68] width 1528 height 702
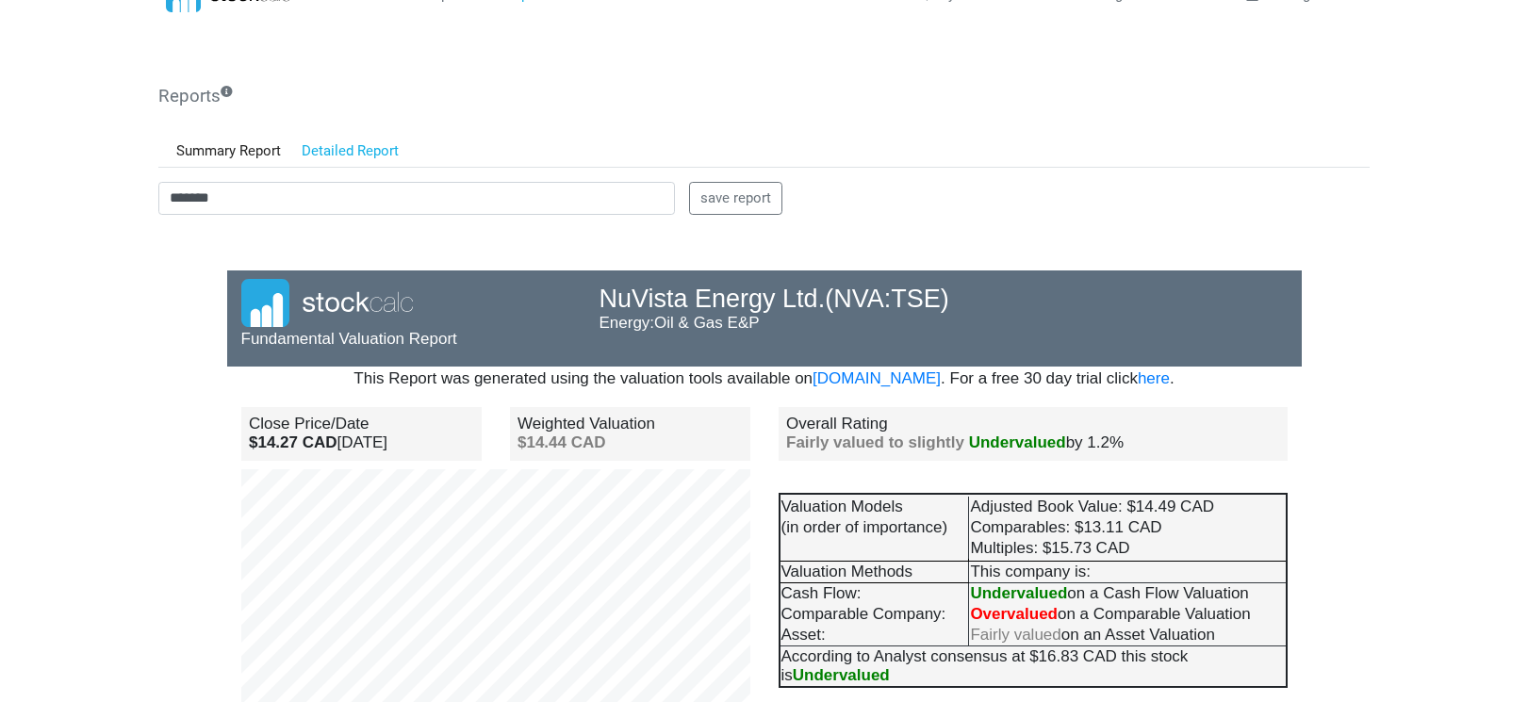
scroll to position [0, 0]
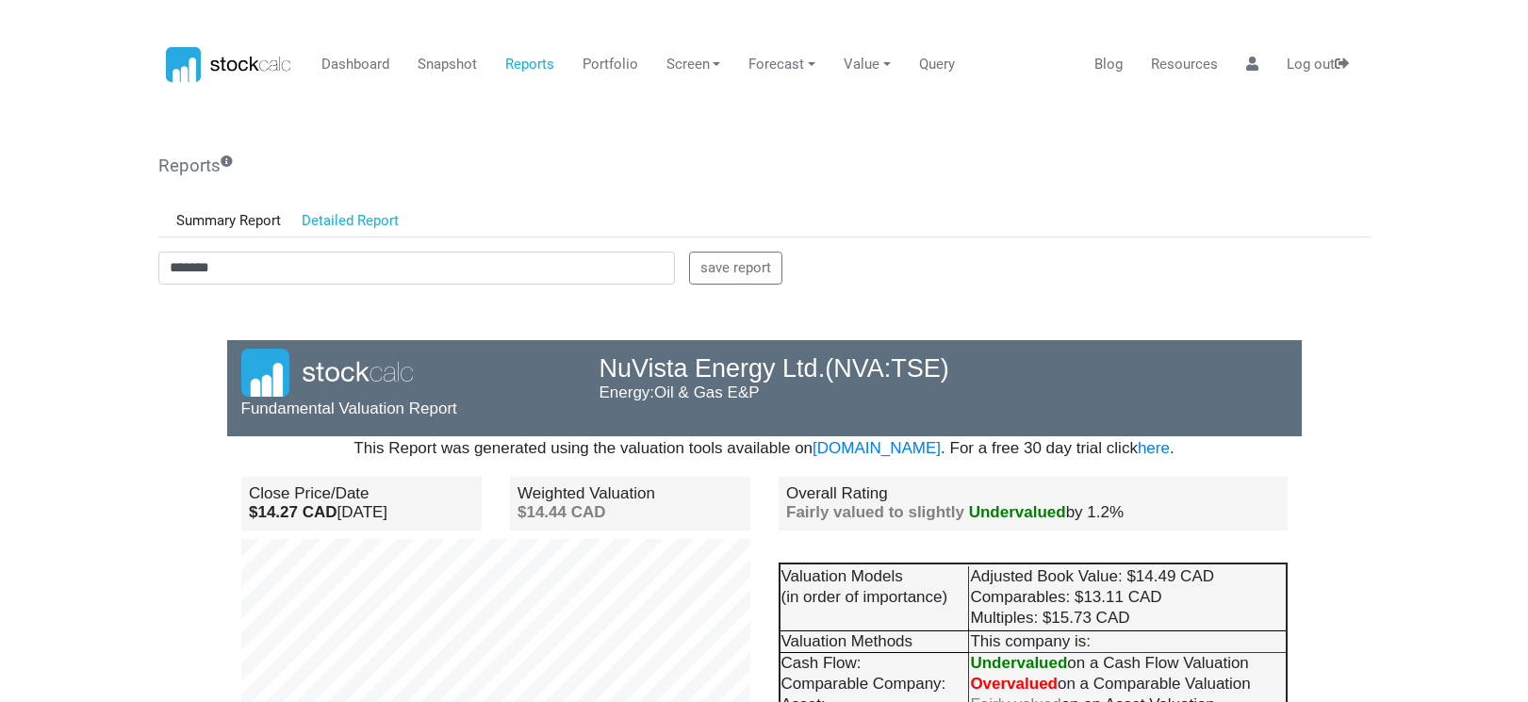
click at [266, 286] on div "******* save report" at bounding box center [764, 272] width 1240 height 41
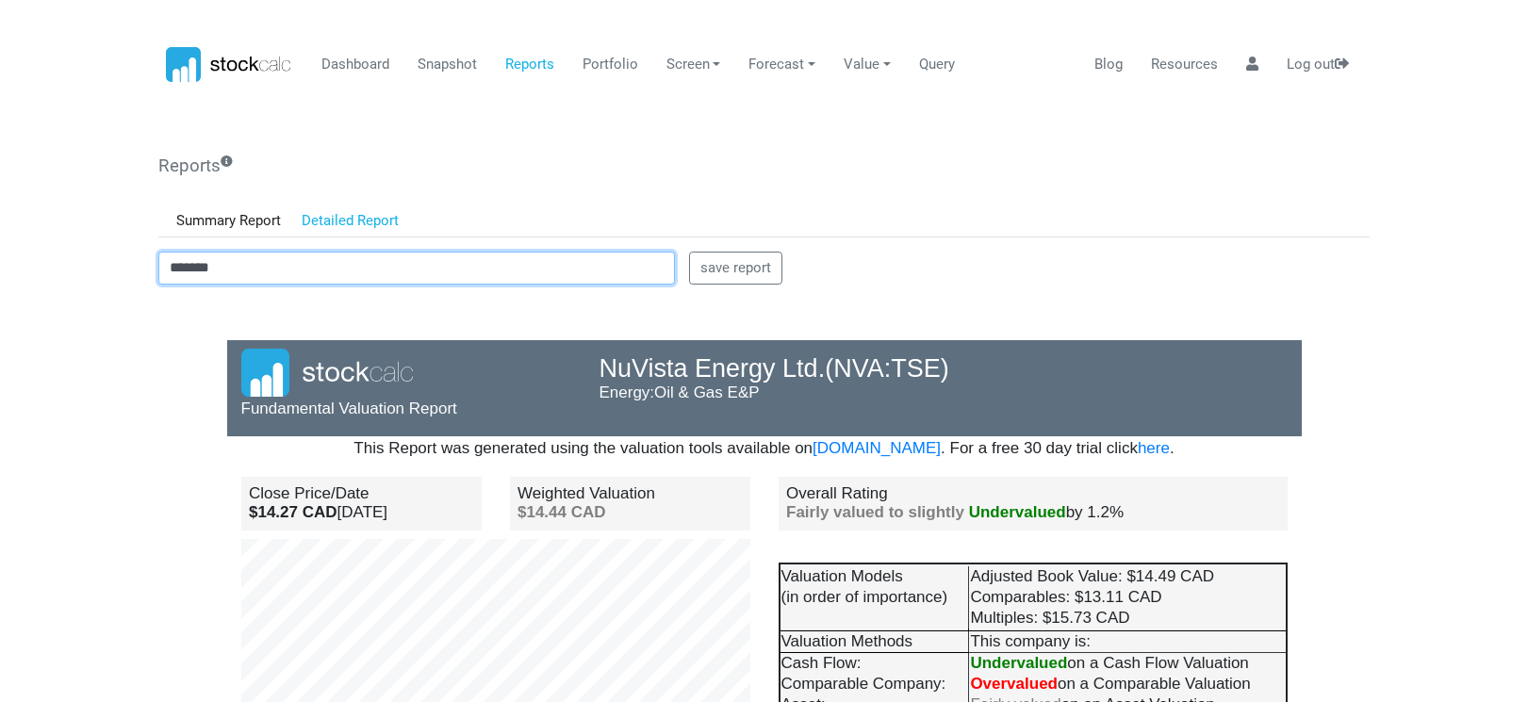
drag, startPoint x: 264, startPoint y: 271, endPoint x: 93, endPoint y: 271, distance: 170.6
click at [93, 271] on body "Dashboard Snapshot Reports Portfolio Screen Stock Screener Sector ETF Industry …" at bounding box center [764, 351] width 1528 height 702
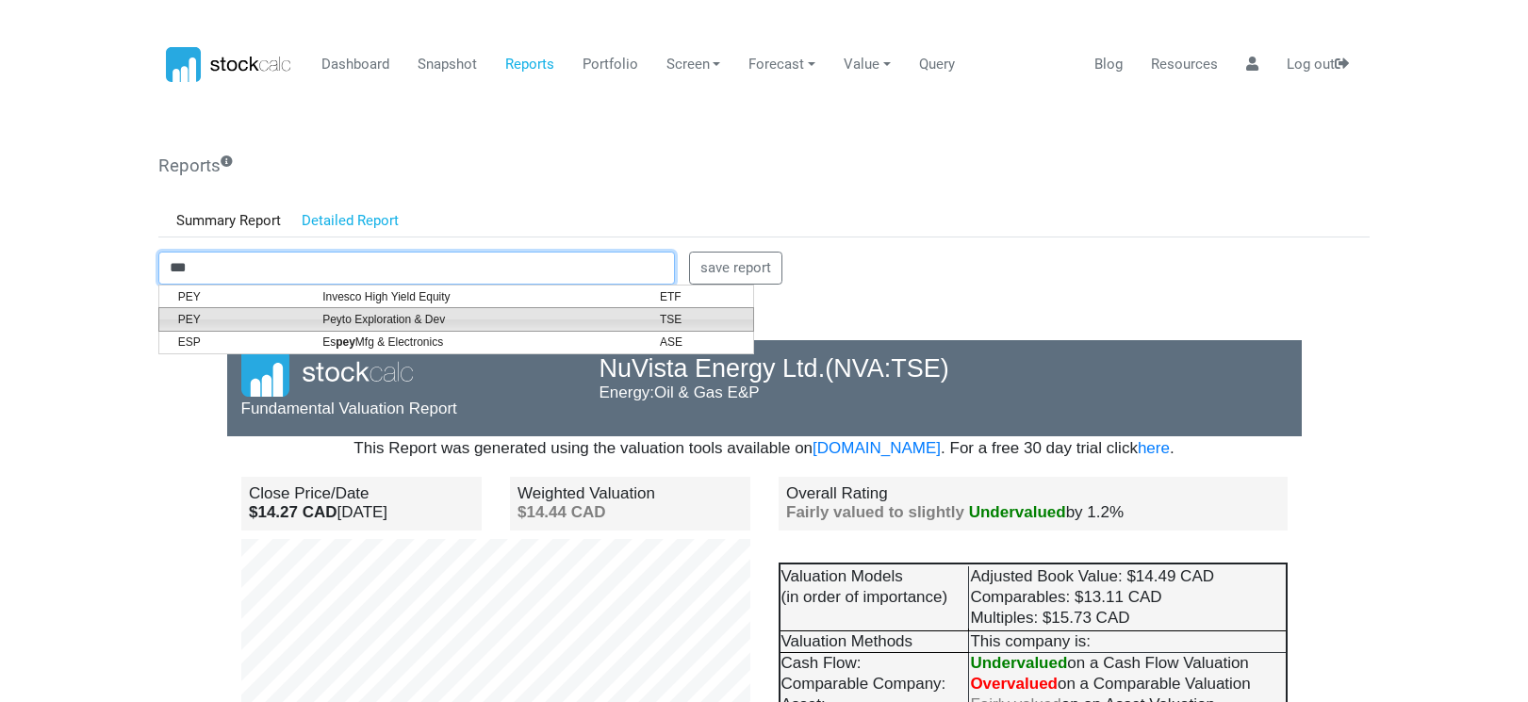
click at [370, 321] on span "Peyto Exploration & Dev" at bounding box center [476, 319] width 337 height 17
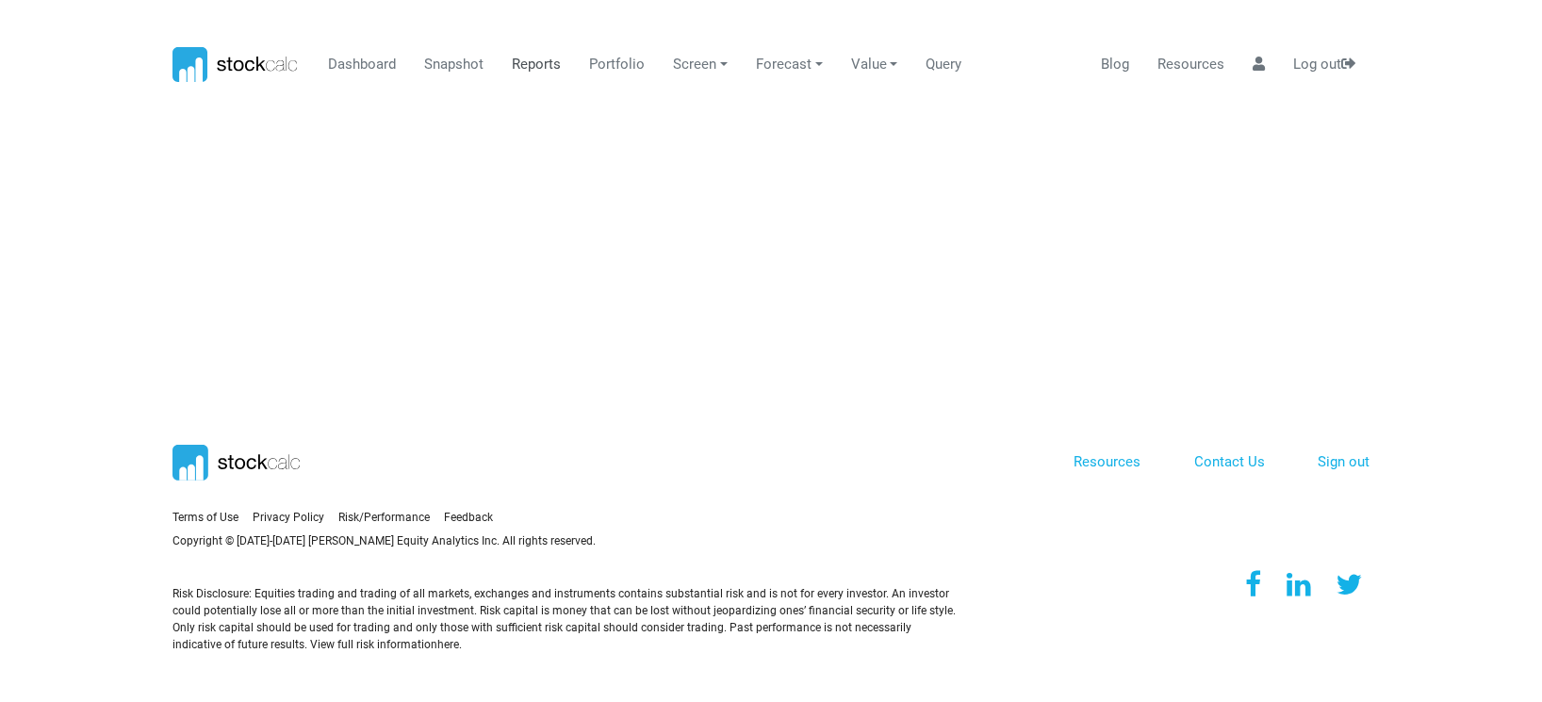
click at [537, 75] on link "Reports" at bounding box center [536, 65] width 63 height 36
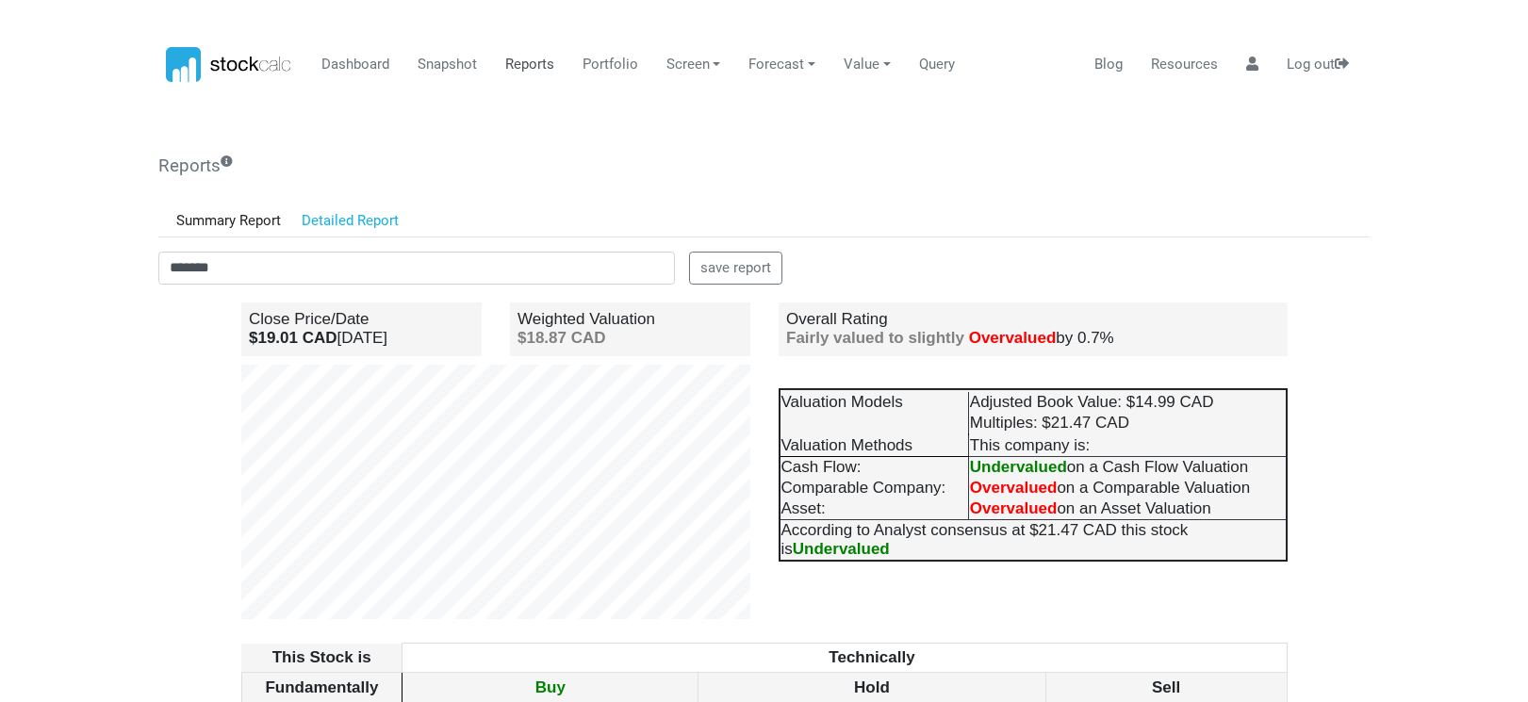
scroll to position [189, 0]
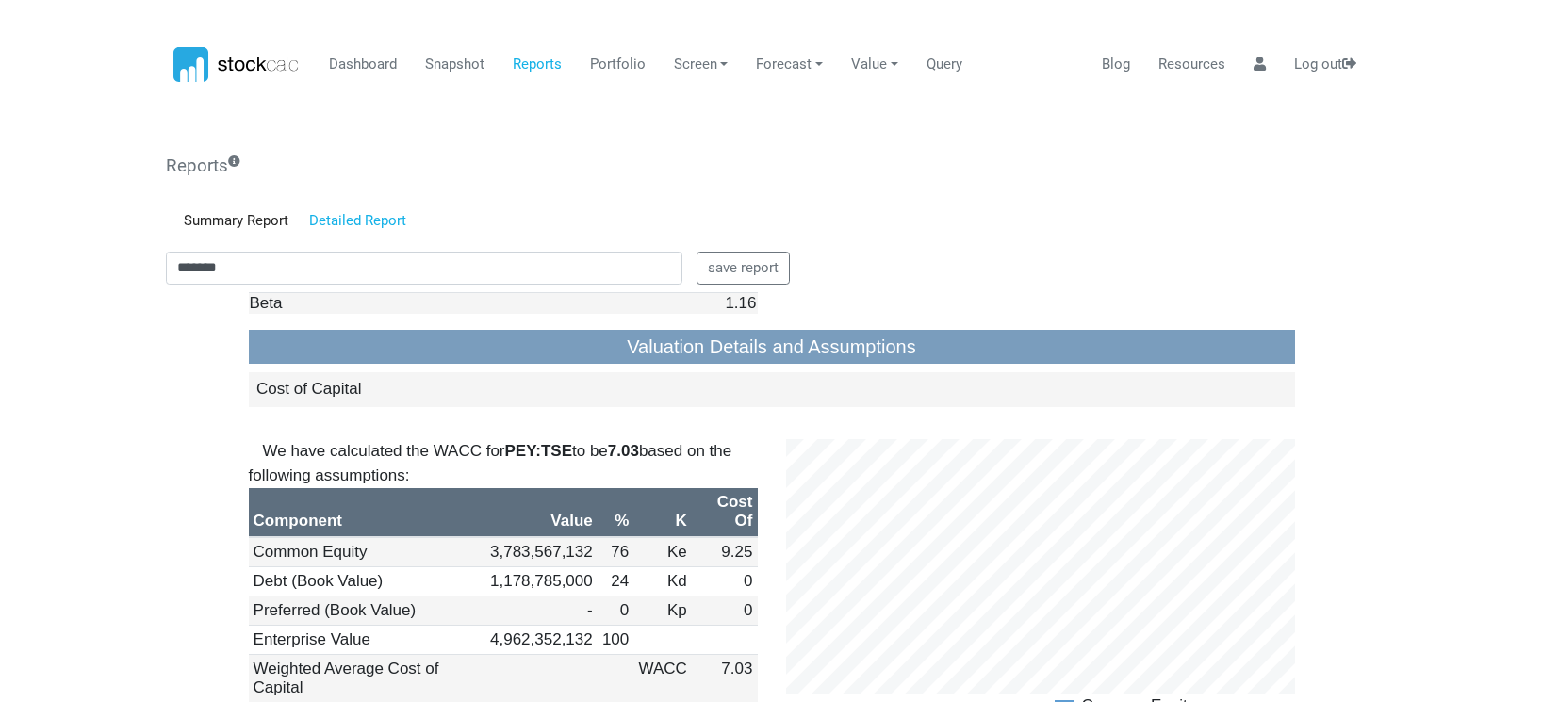
scroll to position [1697, 0]
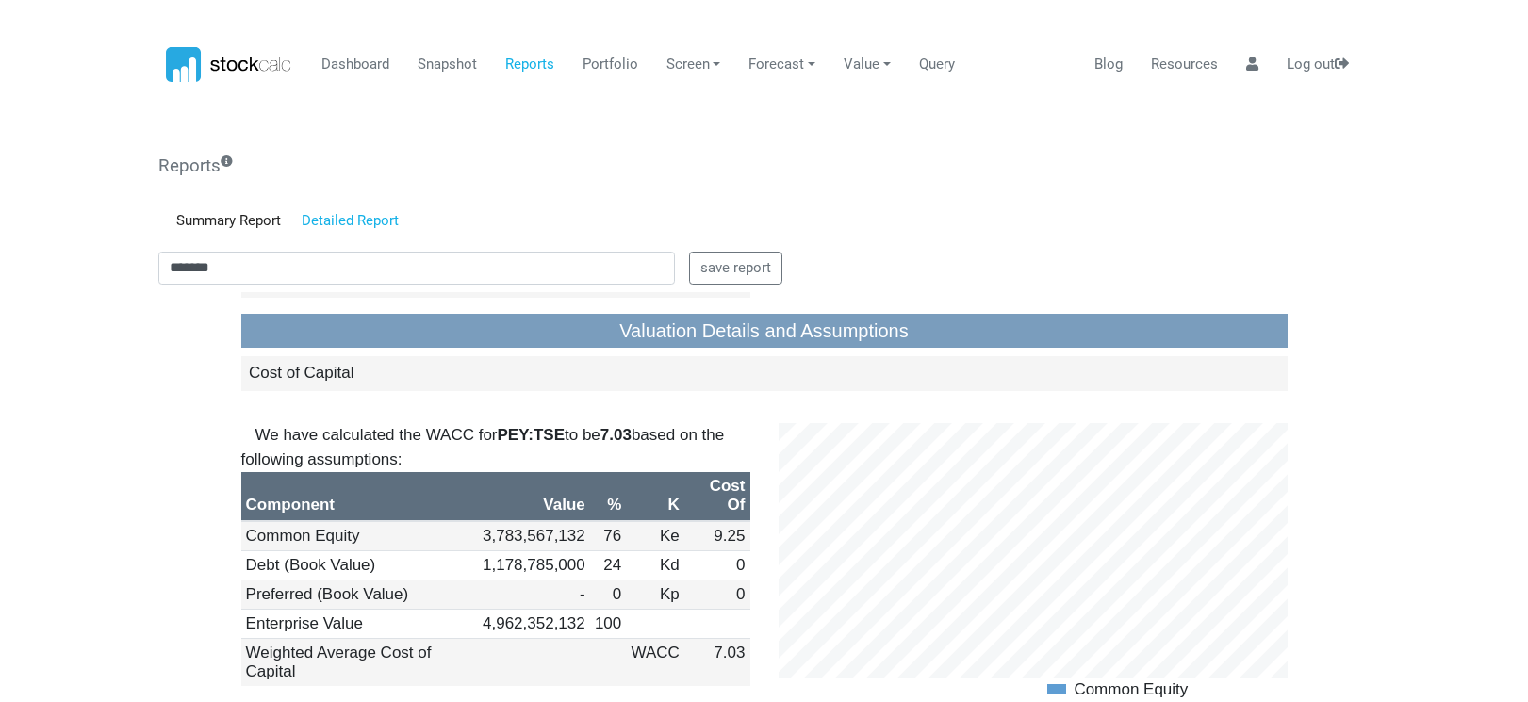
click at [151, 439] on body "Dashboard Snapshot Reports Portfolio Screen Stock Screener Sector ETF Industry …" at bounding box center [764, 351] width 1528 height 702
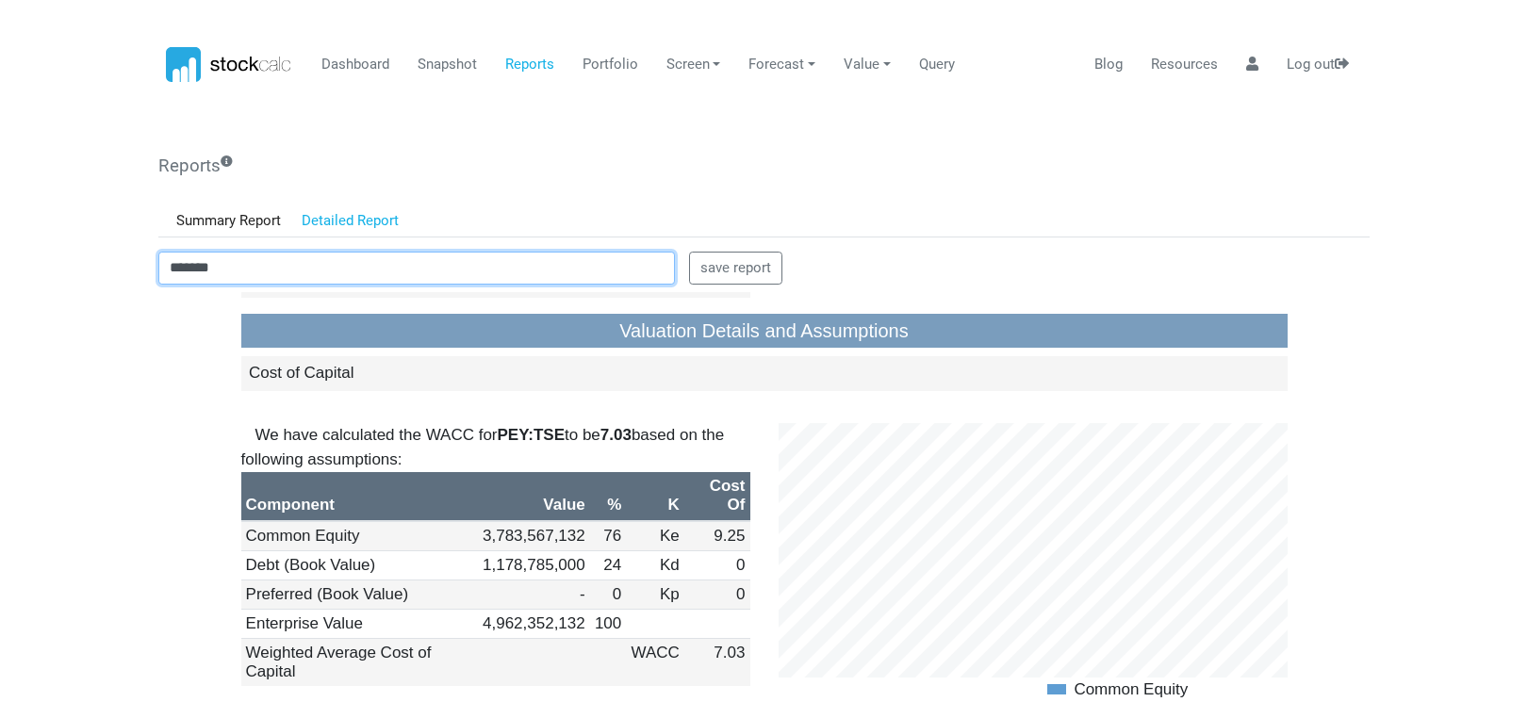
drag, startPoint x: 250, startPoint y: 256, endPoint x: 123, endPoint y: 258, distance: 126.3
click at [123, 258] on body "Dashboard Snapshot Reports Portfolio Screen Stock Screener Sector ETF Industry …" at bounding box center [764, 351] width 1528 height 702
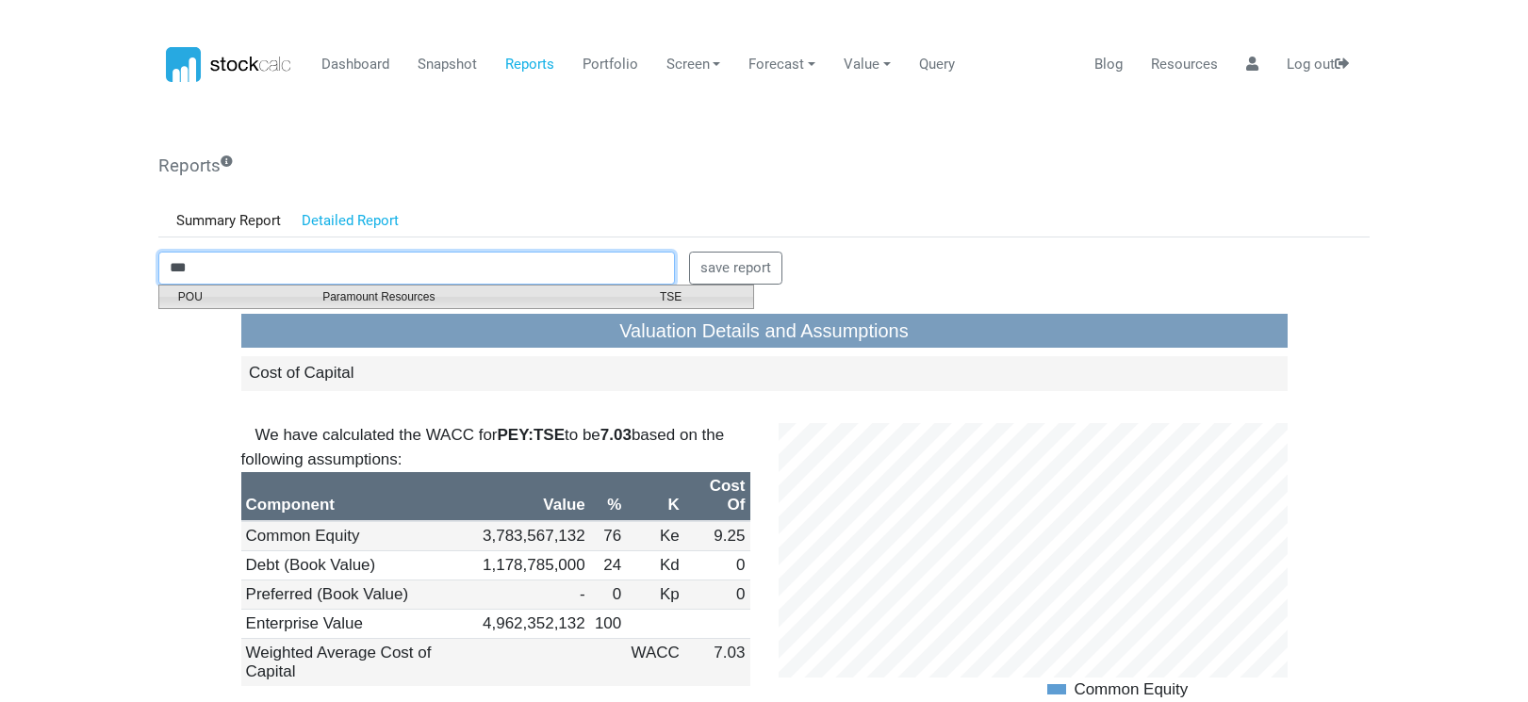
click at [371, 299] on span "Paramount Resources" at bounding box center [476, 296] width 337 height 17
click at [371, 233] on td "Div/yield" at bounding box center [368, 222] width 255 height 22
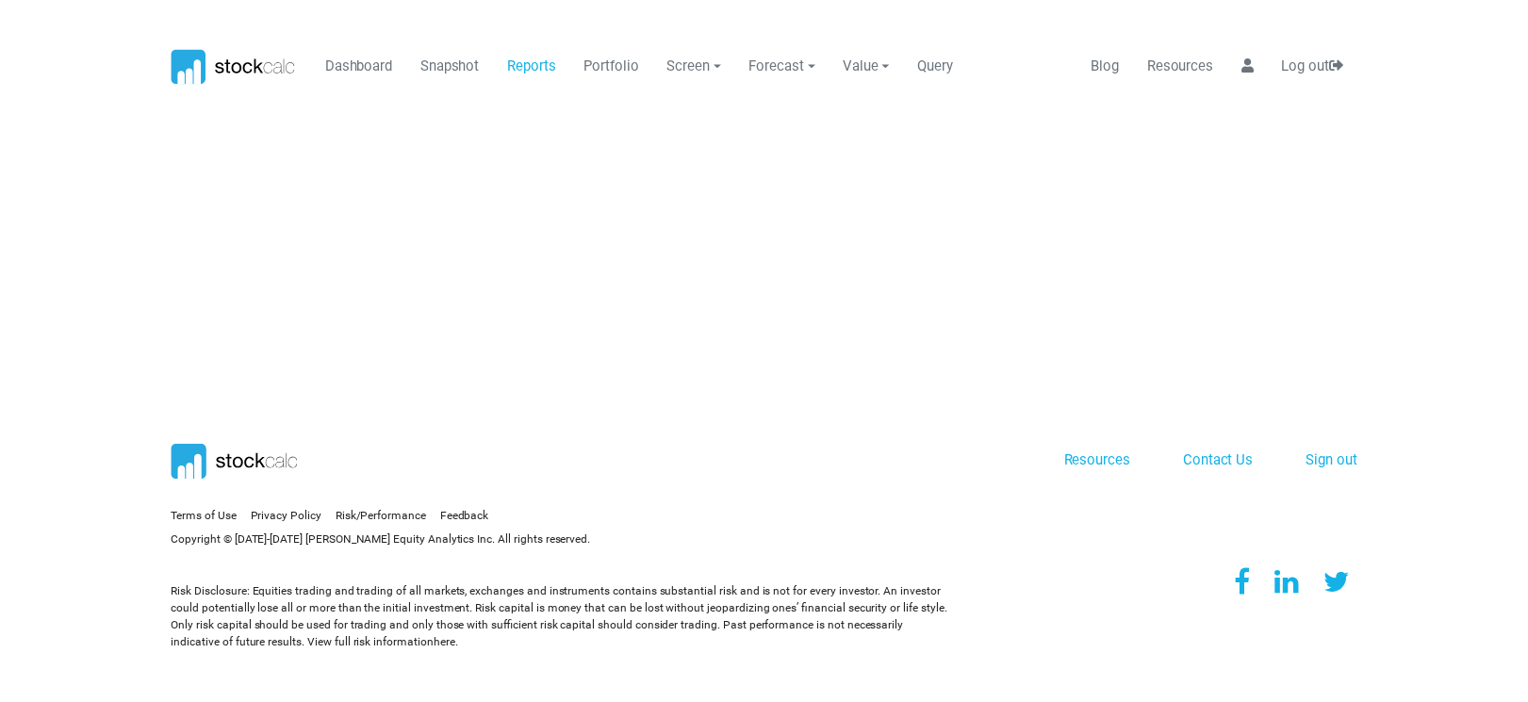
scroll to position [0, 0]
click at [527, 60] on link "Reports" at bounding box center [536, 65] width 63 height 36
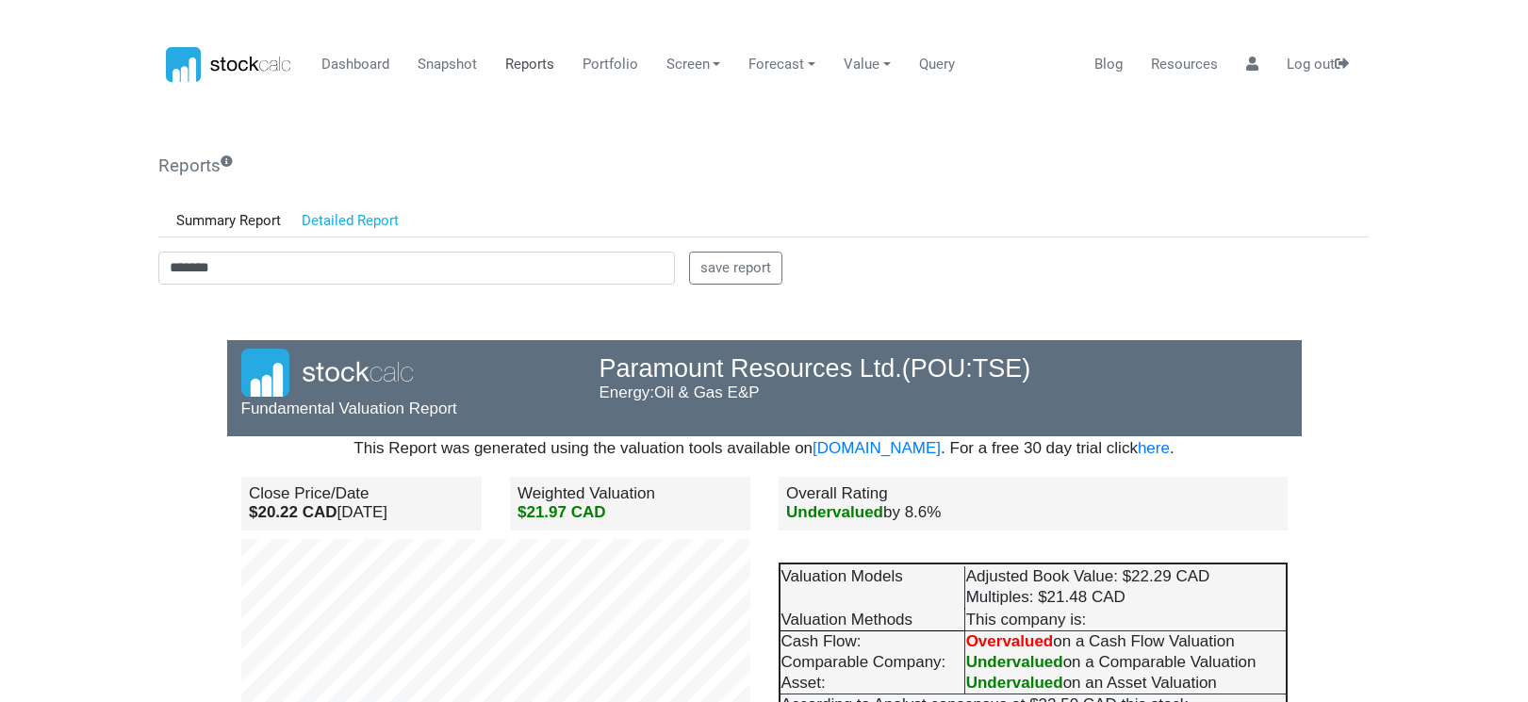
scroll to position [165, 358]
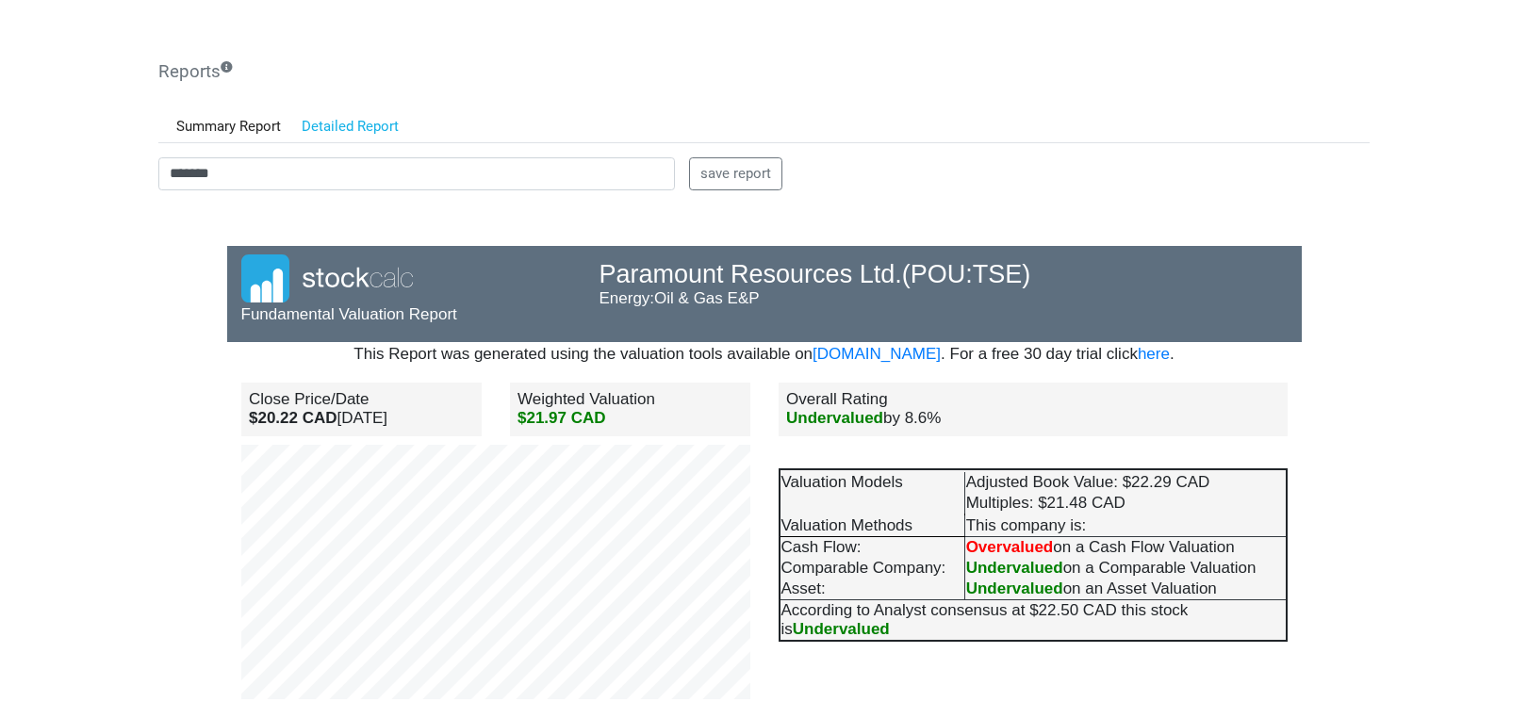
click at [149, 365] on body "Dashboard Snapshot Reports Portfolio Screen Stock Screener Sector ETF Industry …" at bounding box center [764, 257] width 1528 height 702
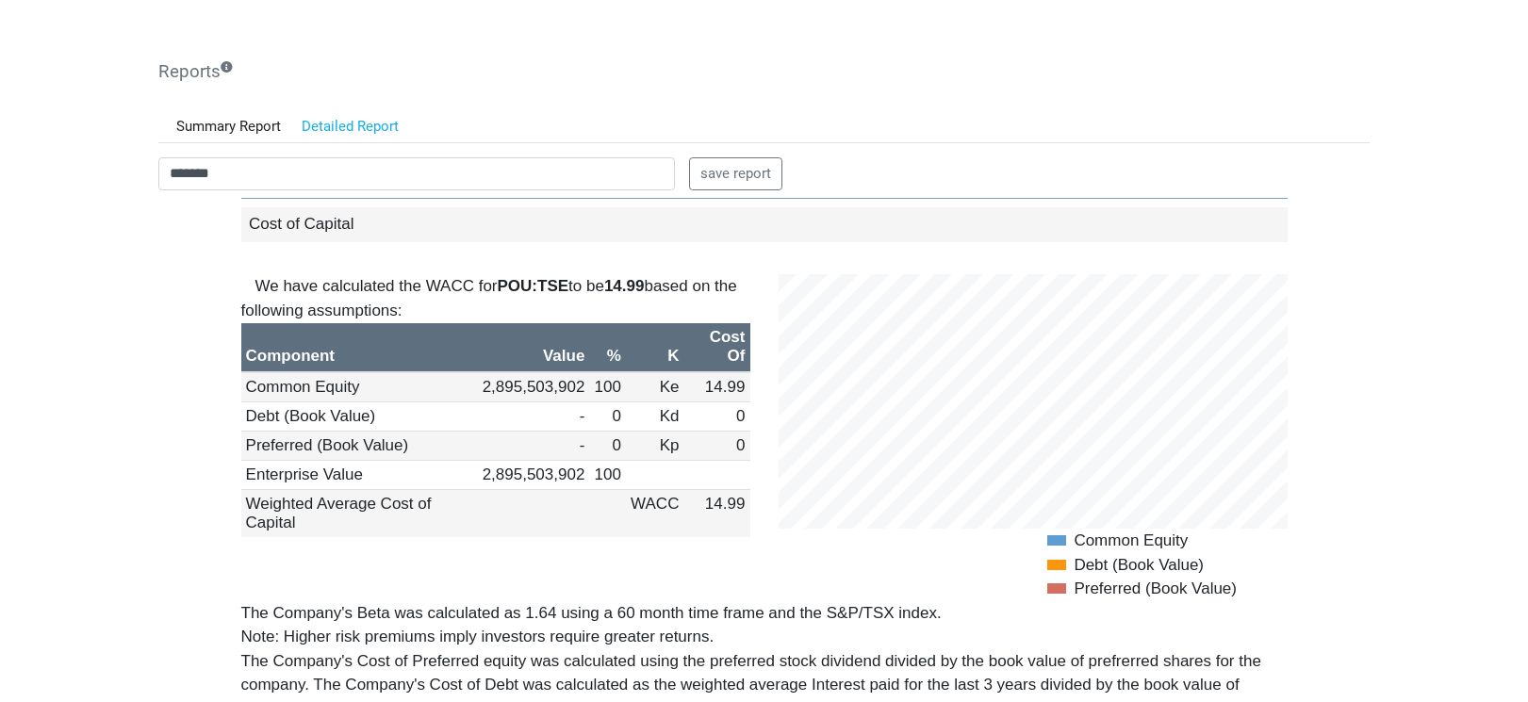
scroll to position [1791, 0]
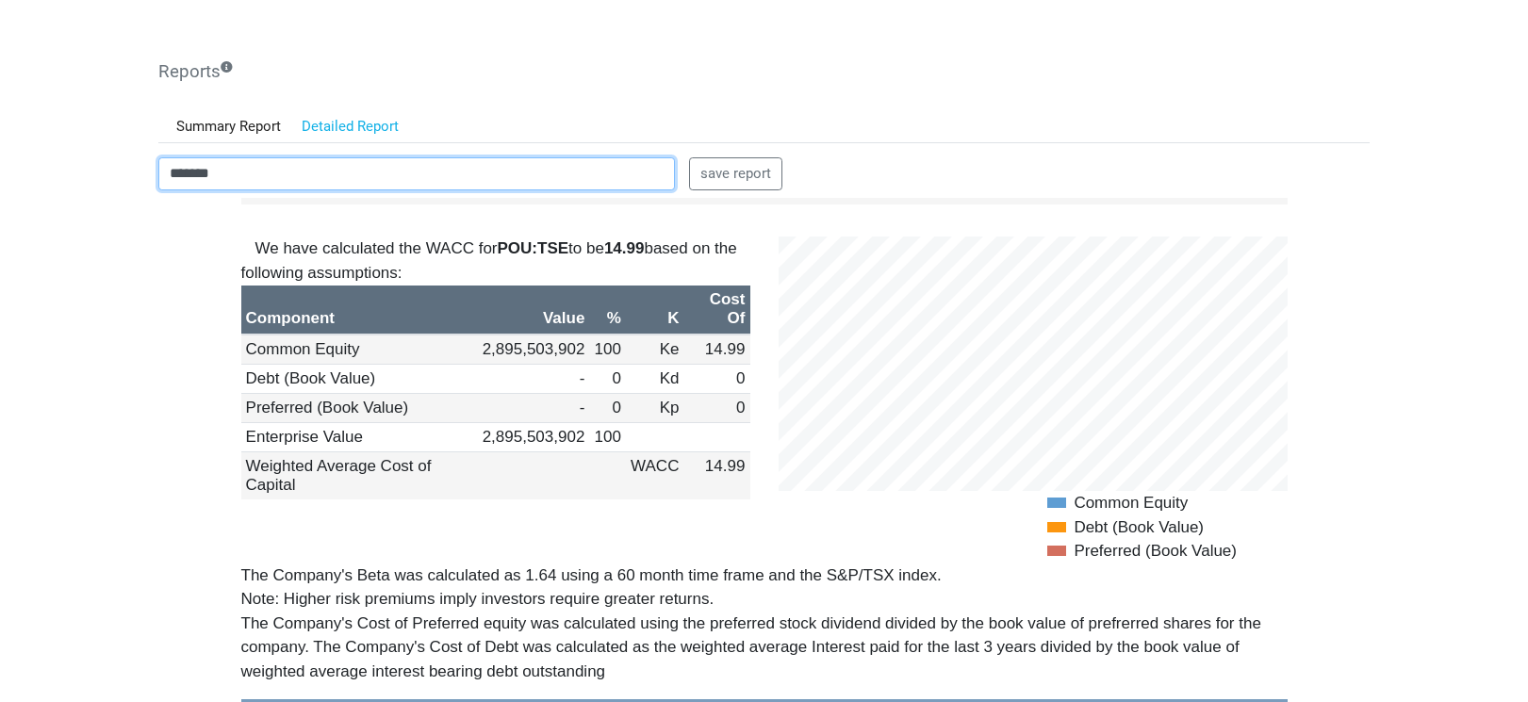
click at [262, 176] on input "*******" at bounding box center [416, 174] width 517 height 34
drag, startPoint x: 262, startPoint y: 176, endPoint x: 56, endPoint y: 156, distance: 207.4
click at [56, 156] on body "Dashboard Snapshot Reports Portfolio Screen Stock Screener Sector ETF Industry …" at bounding box center [764, 257] width 1528 height 702
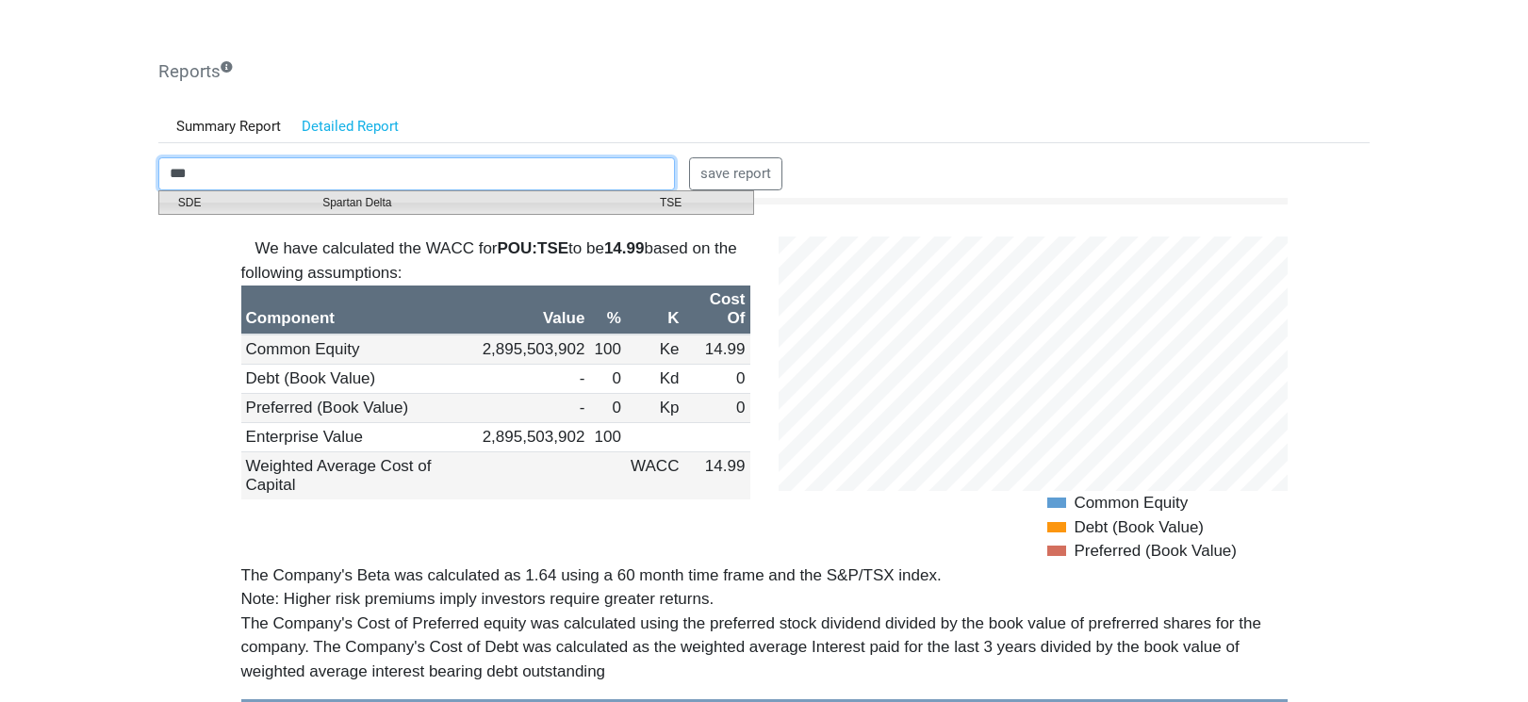
click at [358, 199] on span "Spartan Delta" at bounding box center [476, 202] width 337 height 17
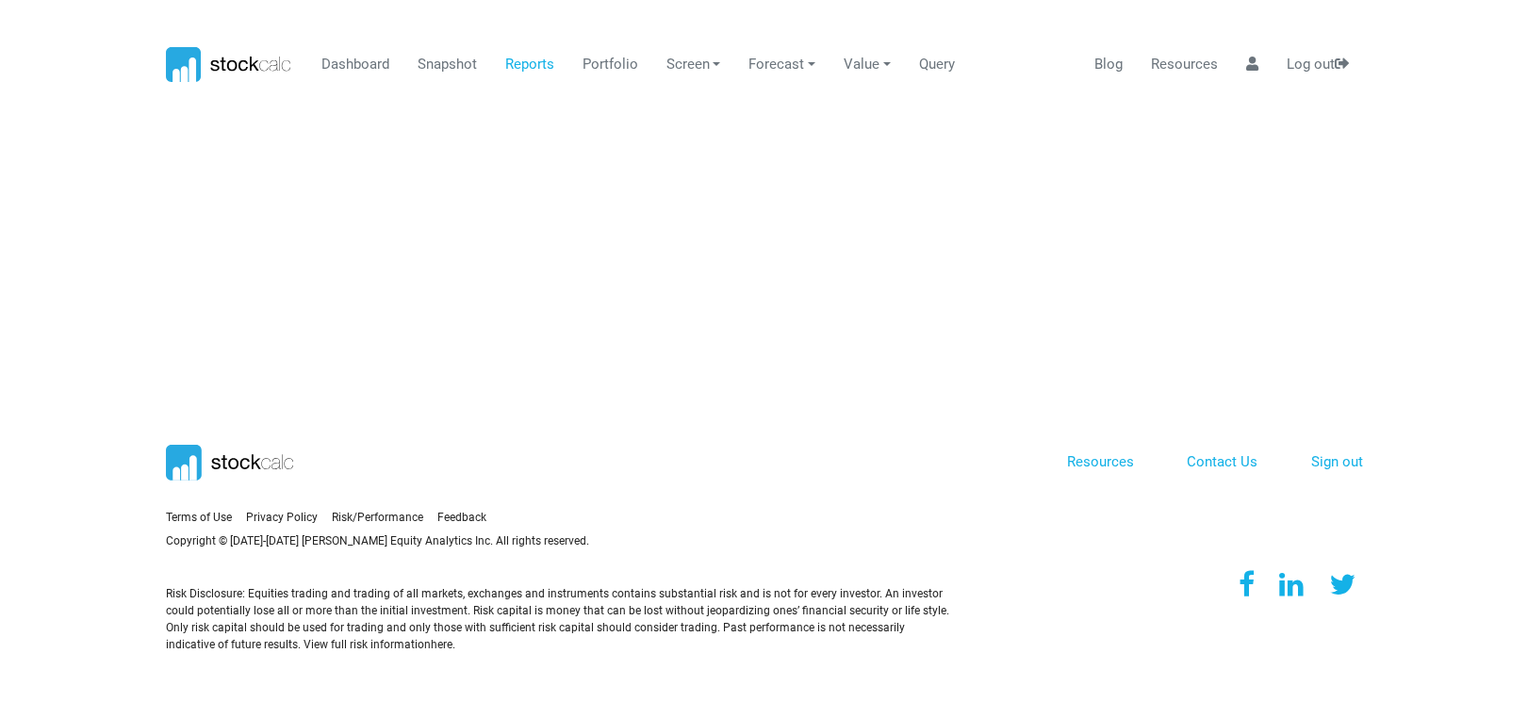
scroll to position [0, 0]
click at [518, 71] on link "Reports" at bounding box center [536, 65] width 63 height 36
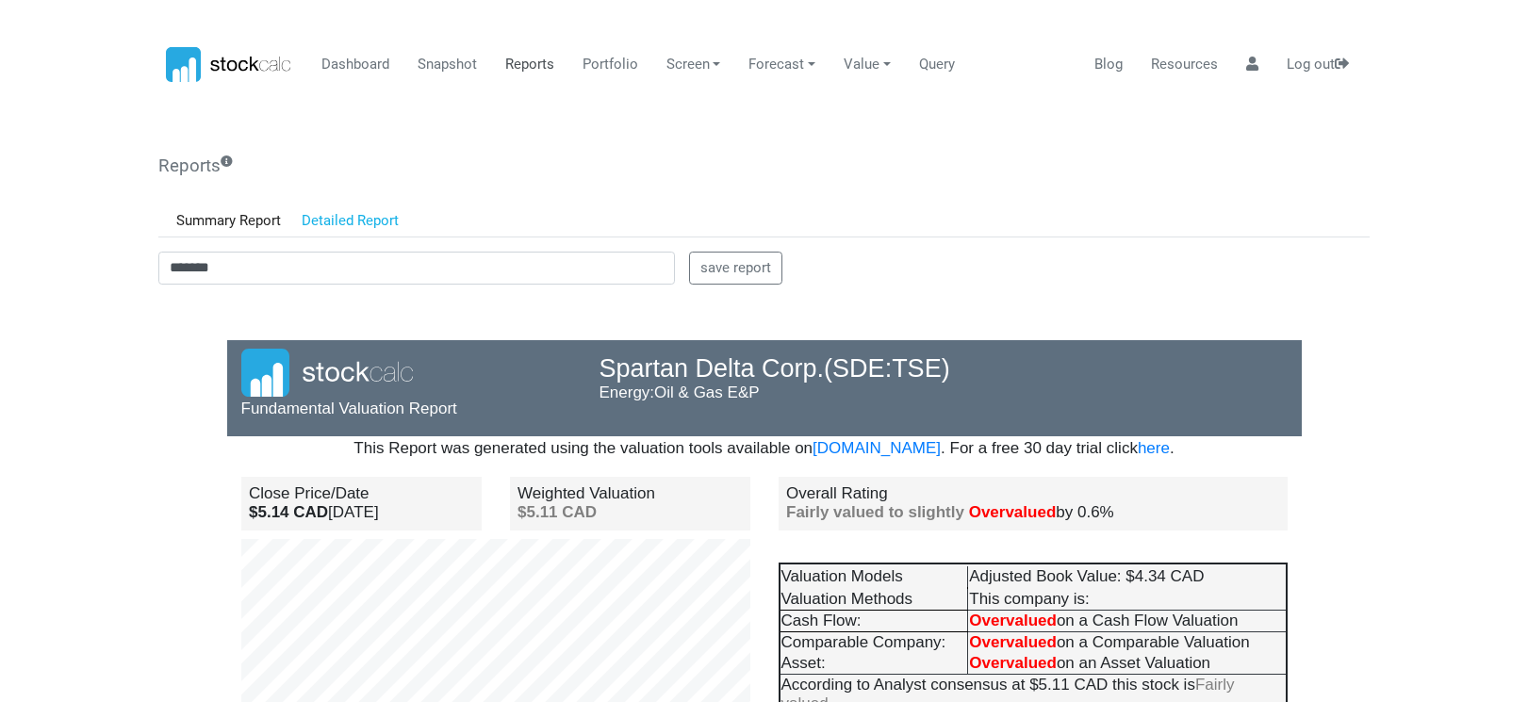
scroll to position [165, 358]
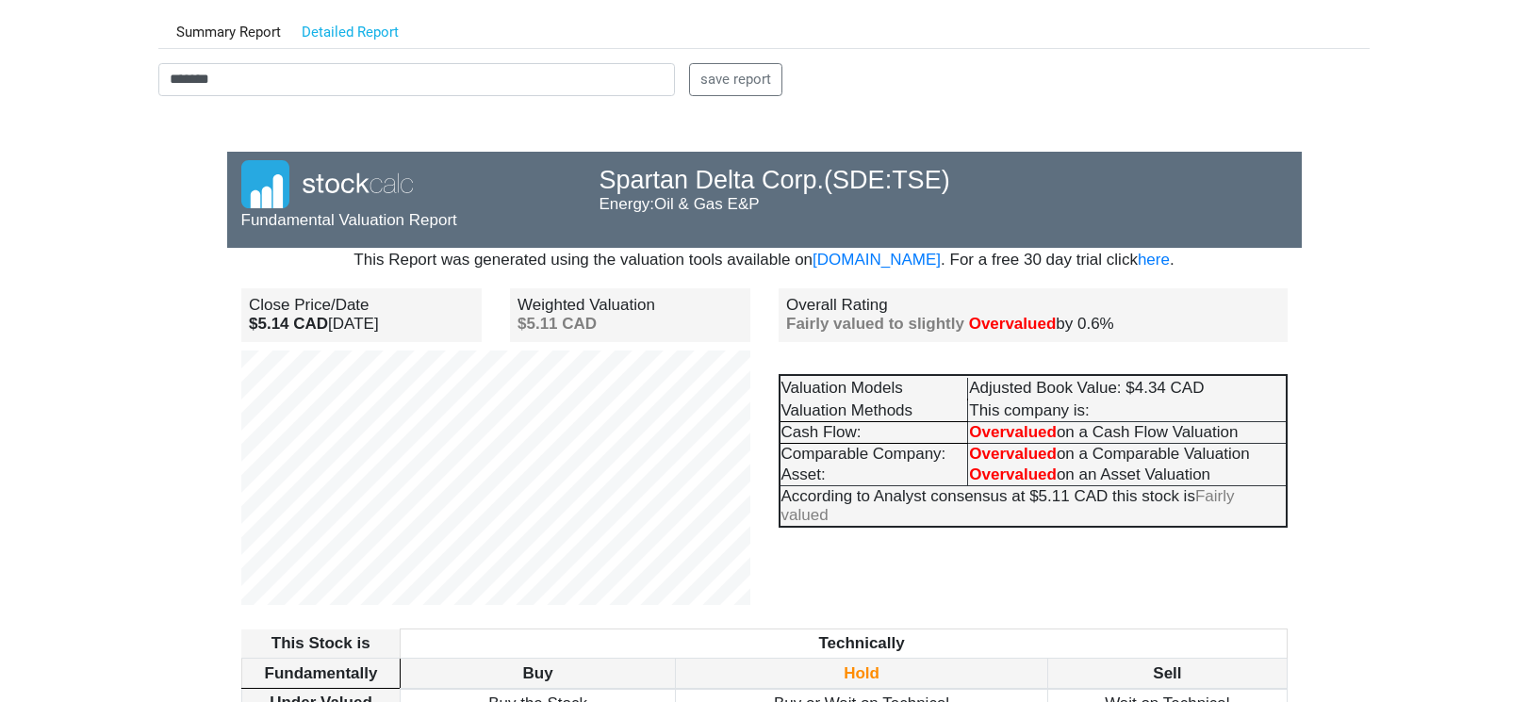
click at [131, 449] on body "Dashboard Snapshot Reports Portfolio Screen Stock Screener Sector ETF Industry …" at bounding box center [764, 162] width 1528 height 702
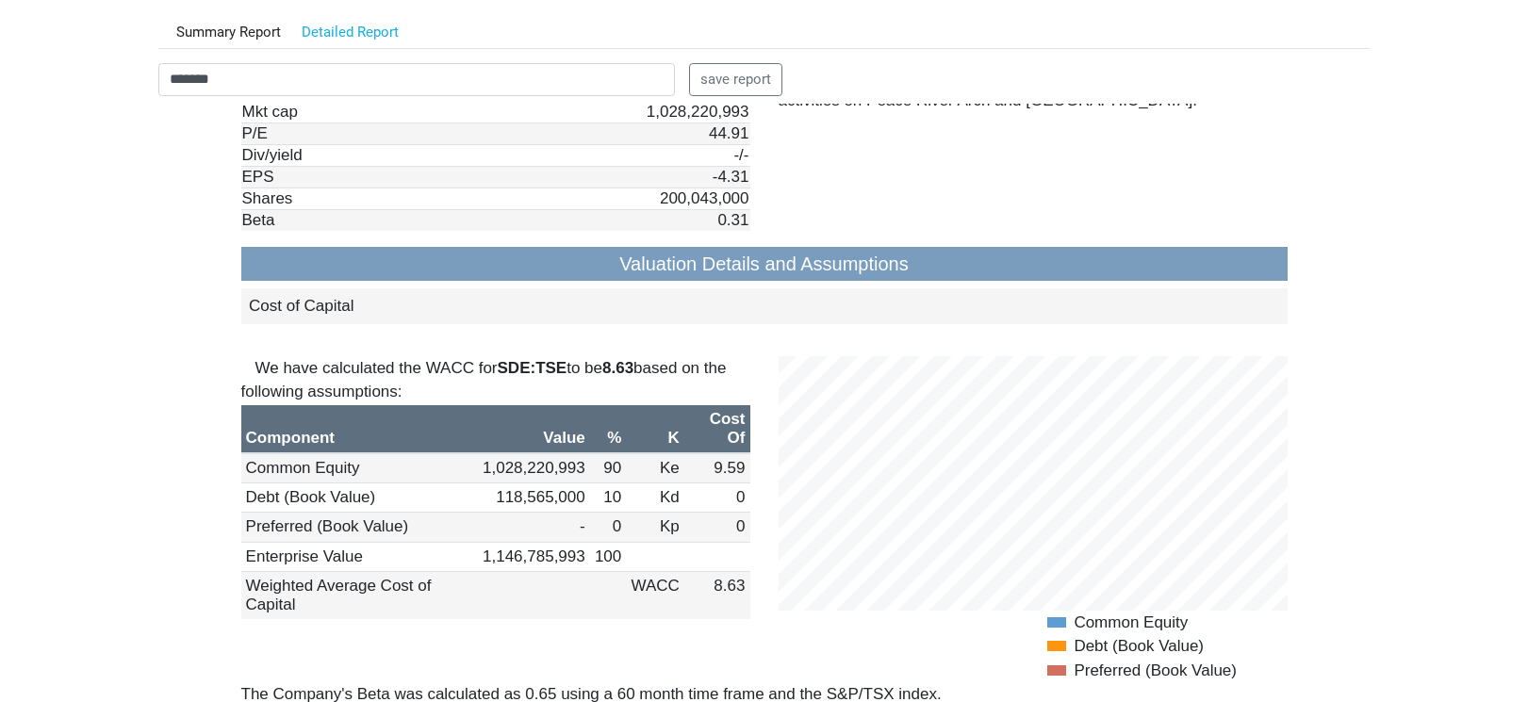
scroll to position [1885, 0]
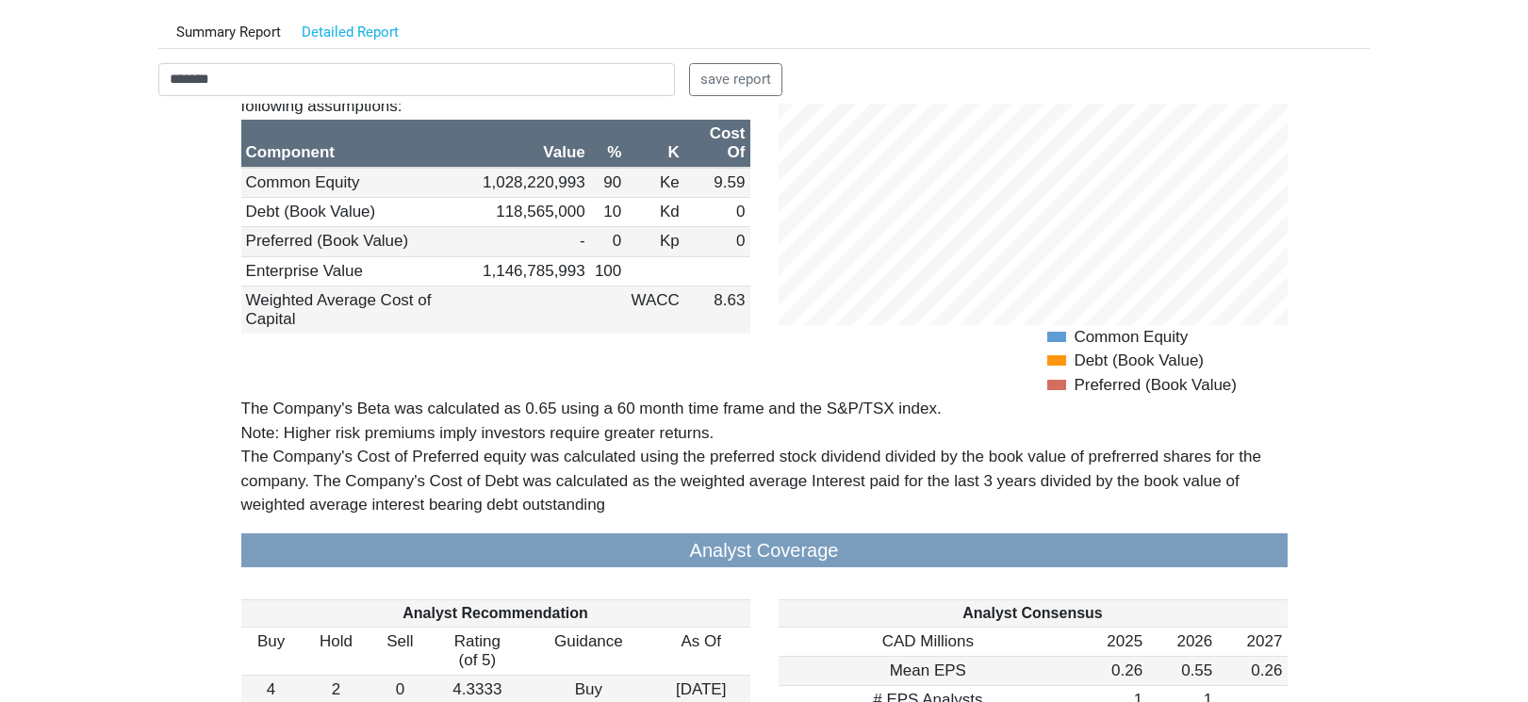
drag, startPoint x: 130, startPoint y: 440, endPoint x: 128, endPoint y: 420, distance: 19.9
click at [129, 440] on body "Dashboard Snapshot Reports Portfolio Screen Stock Screener Sector ETF Industry …" at bounding box center [764, 162] width 1528 height 702
drag, startPoint x: 258, startPoint y: 74, endPoint x: 100, endPoint y: 80, distance: 158.5
click at [101, 80] on body "Dashboard Snapshot Reports Portfolio Screen Stock Screener Sector ETF Industry …" at bounding box center [764, 162] width 1528 height 702
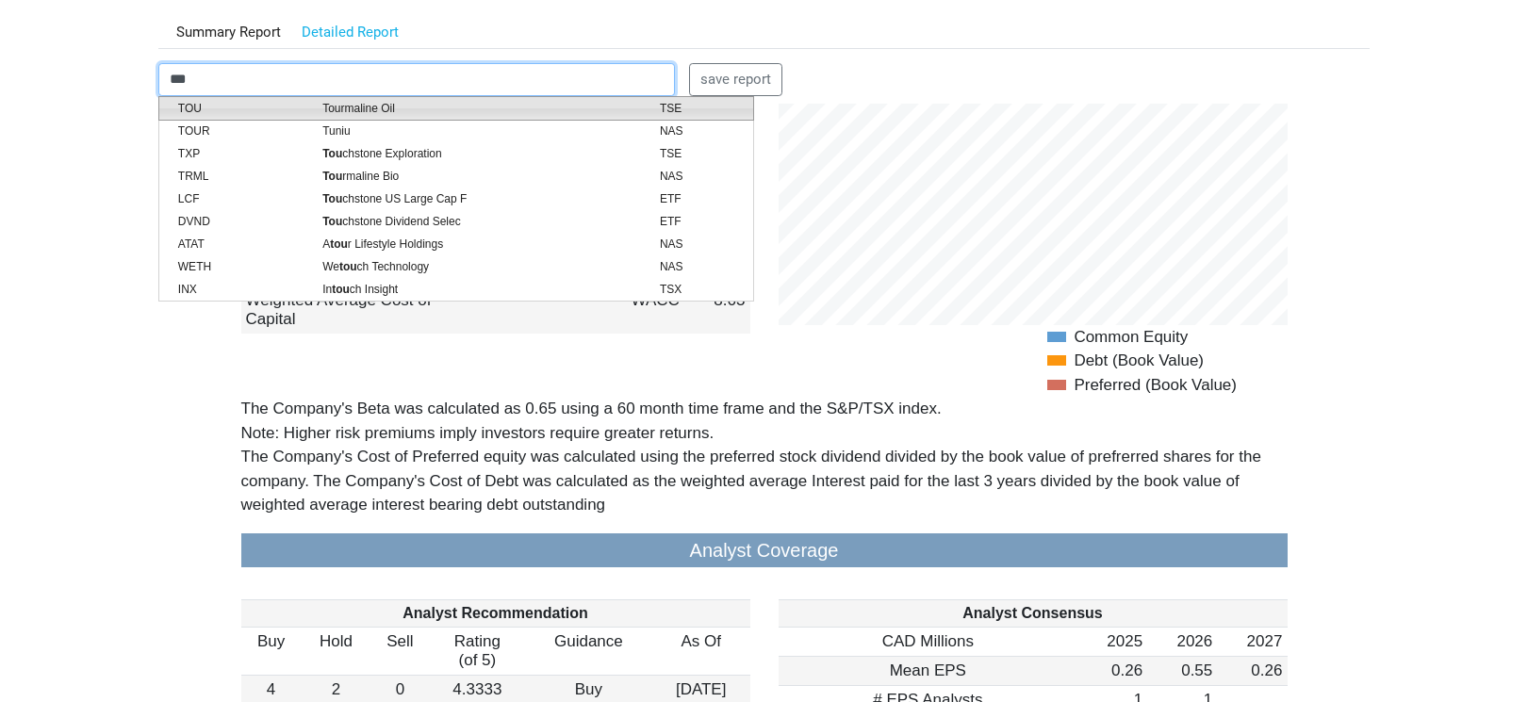
click at [341, 106] on span "Tourmaline Oil" at bounding box center [476, 108] width 337 height 17
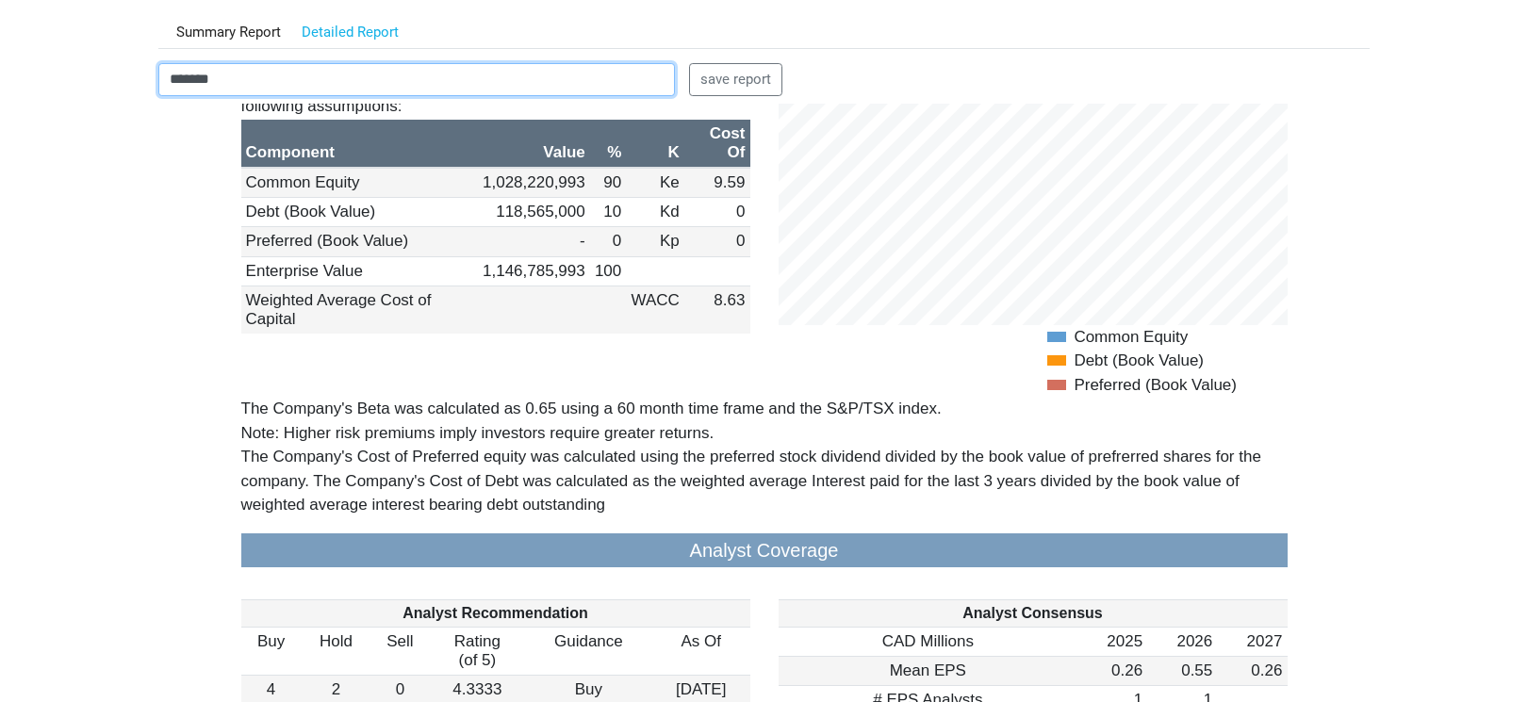
type input "*******"
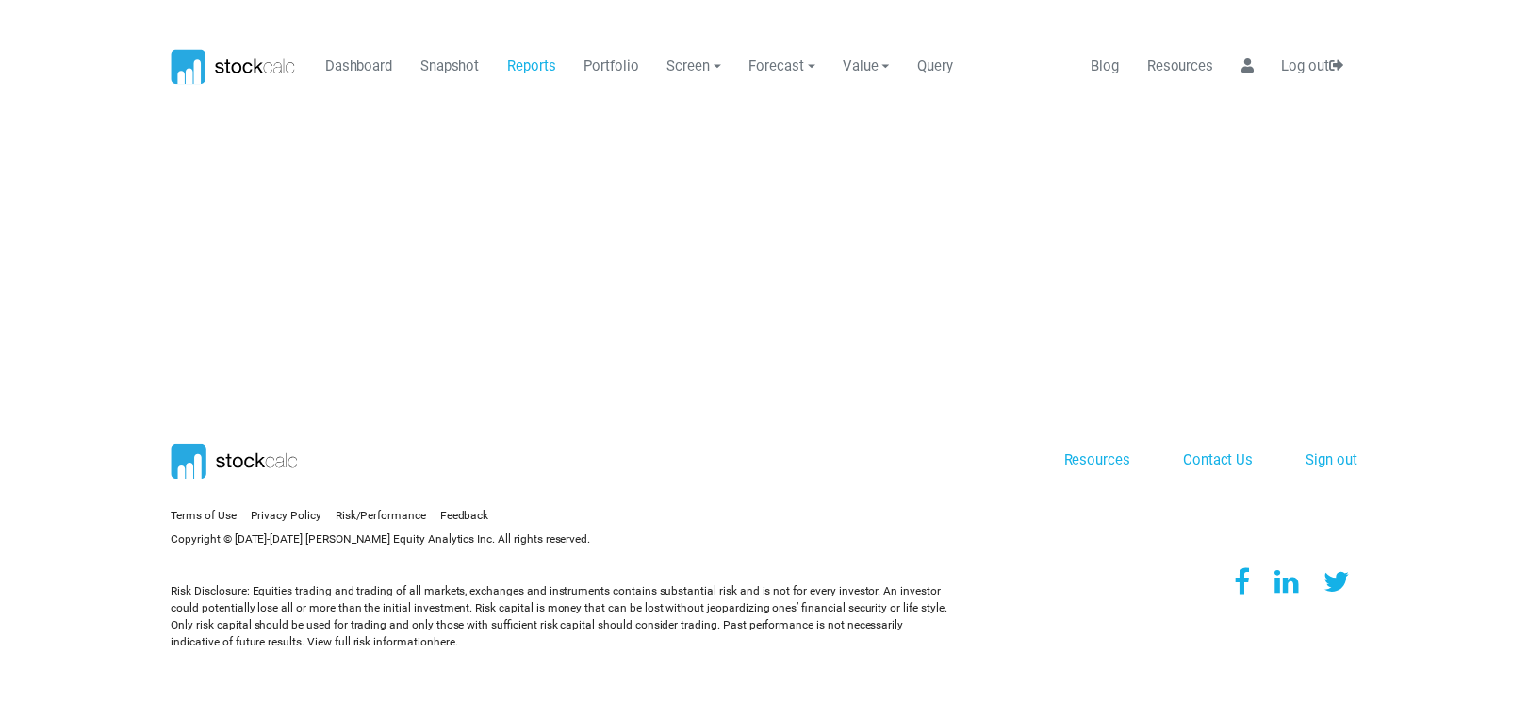
scroll to position [0, 0]
click at [529, 66] on link "Reports" at bounding box center [536, 65] width 63 height 36
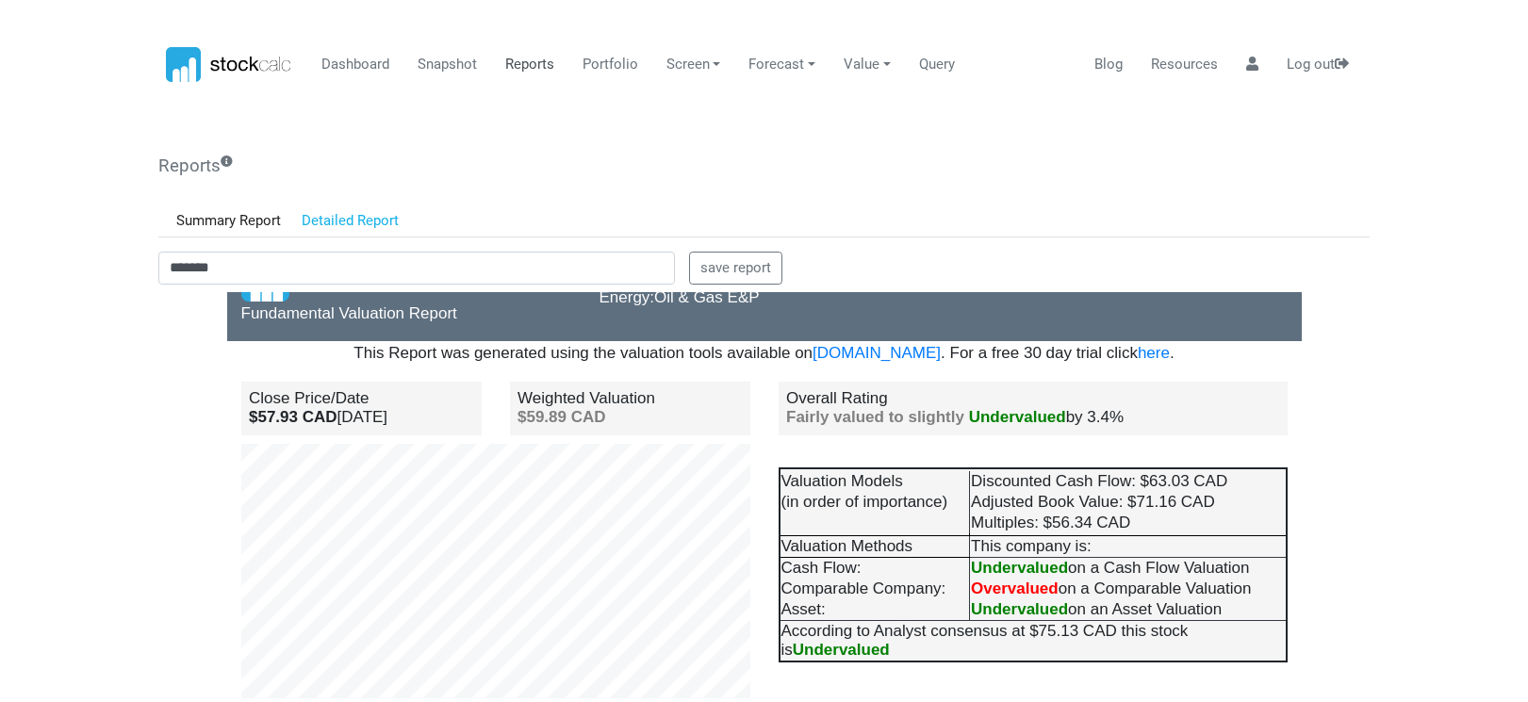
scroll to position [94, 0]
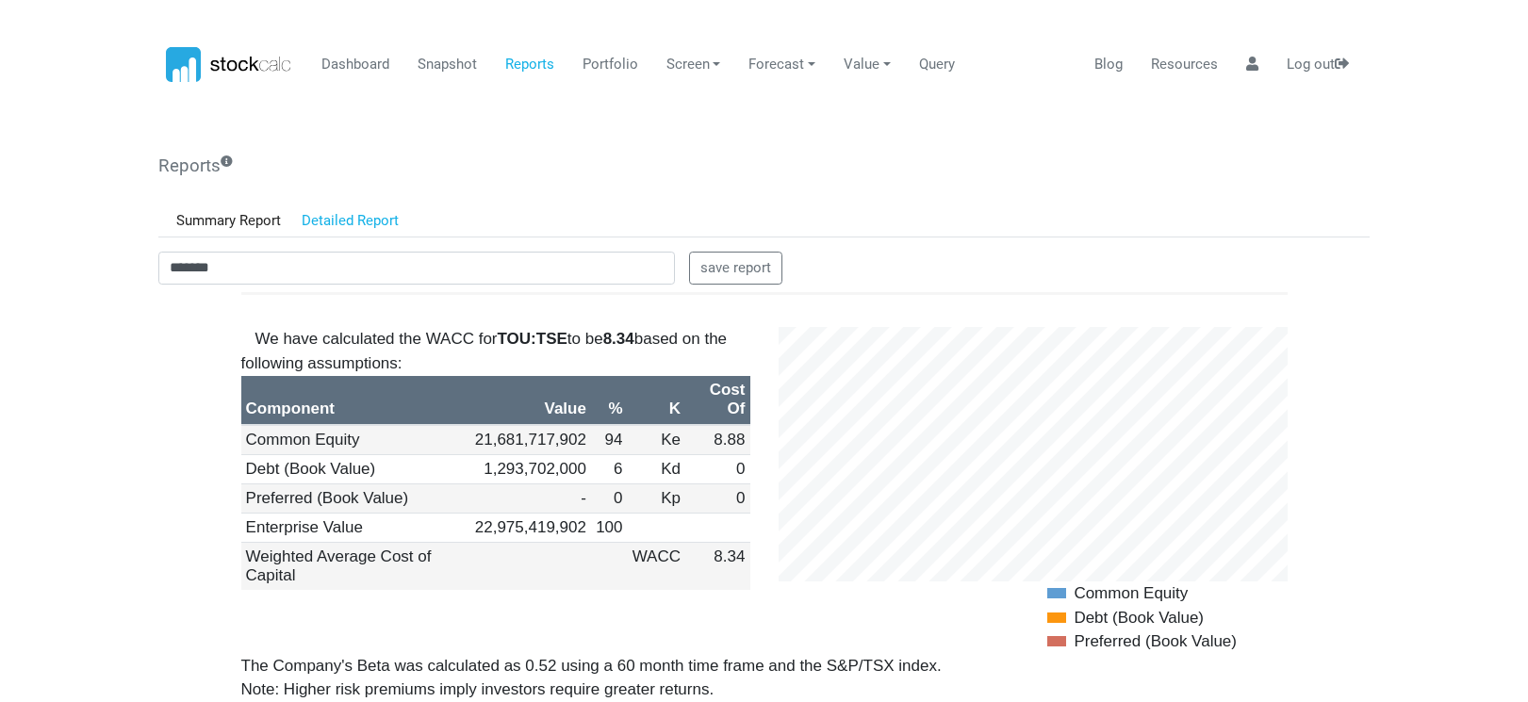
scroll to position [1885, 0]
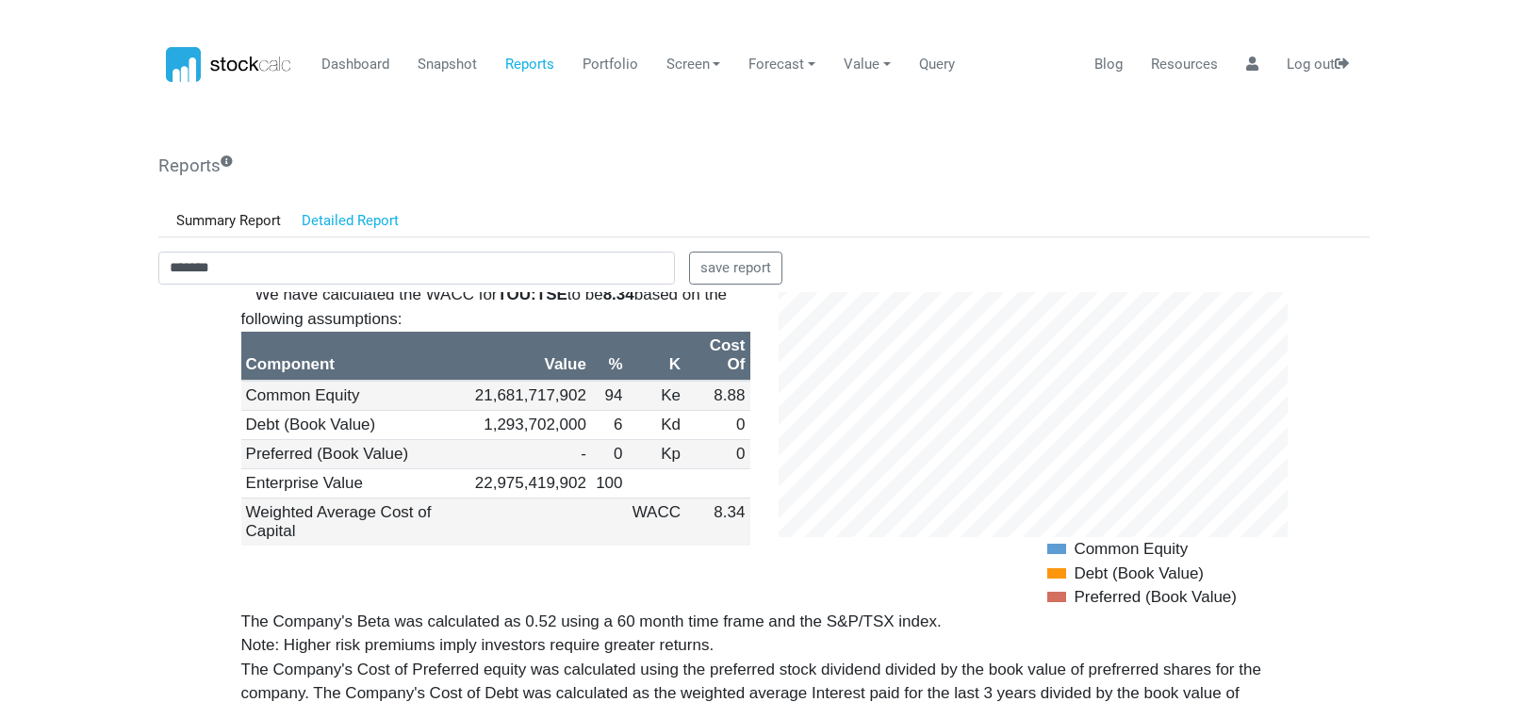
click at [142, 410] on body "Dashboard Snapshot Reports Portfolio Screen Stock Screener Sector ETF Industry …" at bounding box center [764, 351] width 1528 height 702
